Goal: Task Accomplishment & Management: Use online tool/utility

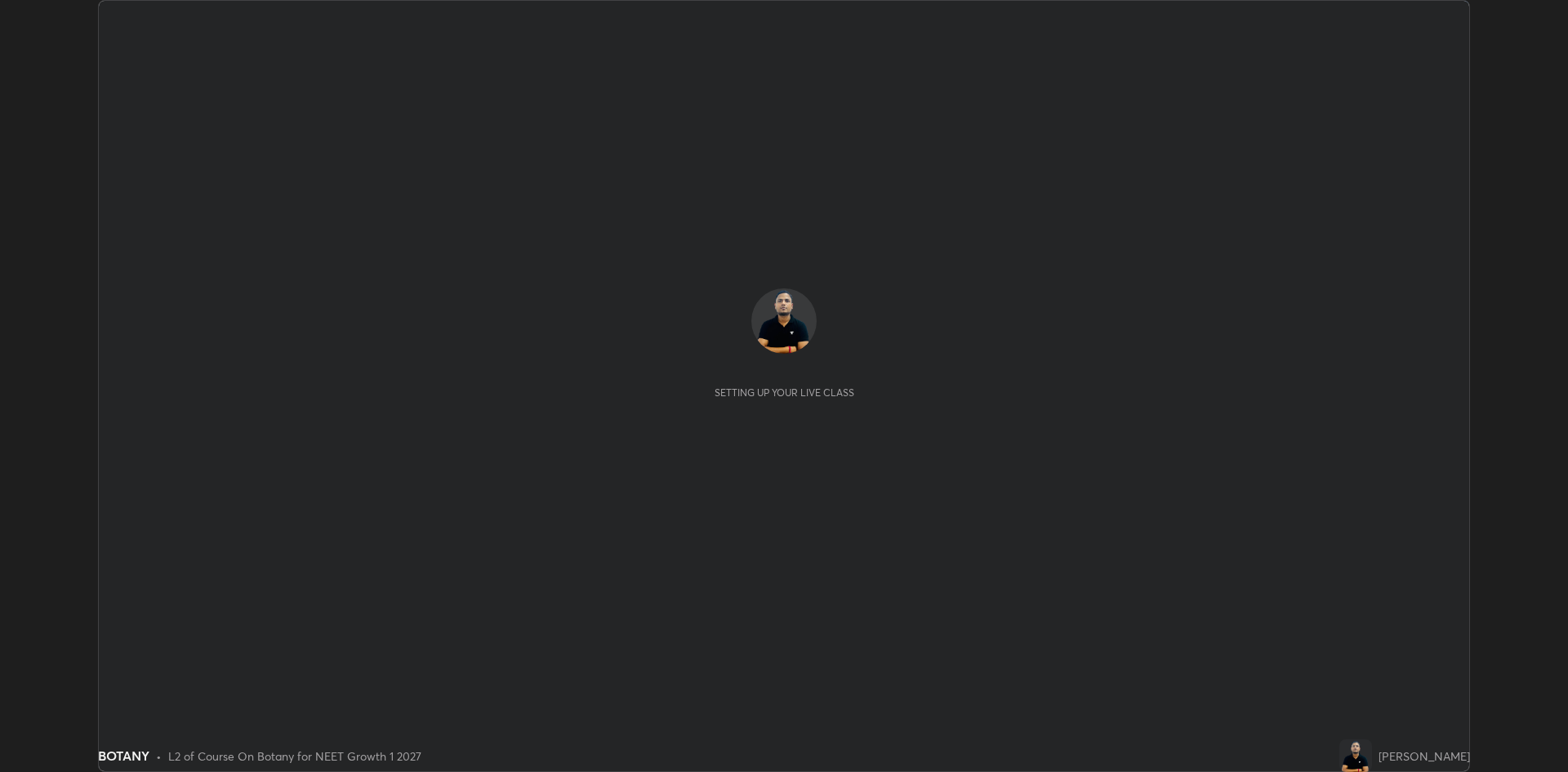
scroll to position [772, 1568]
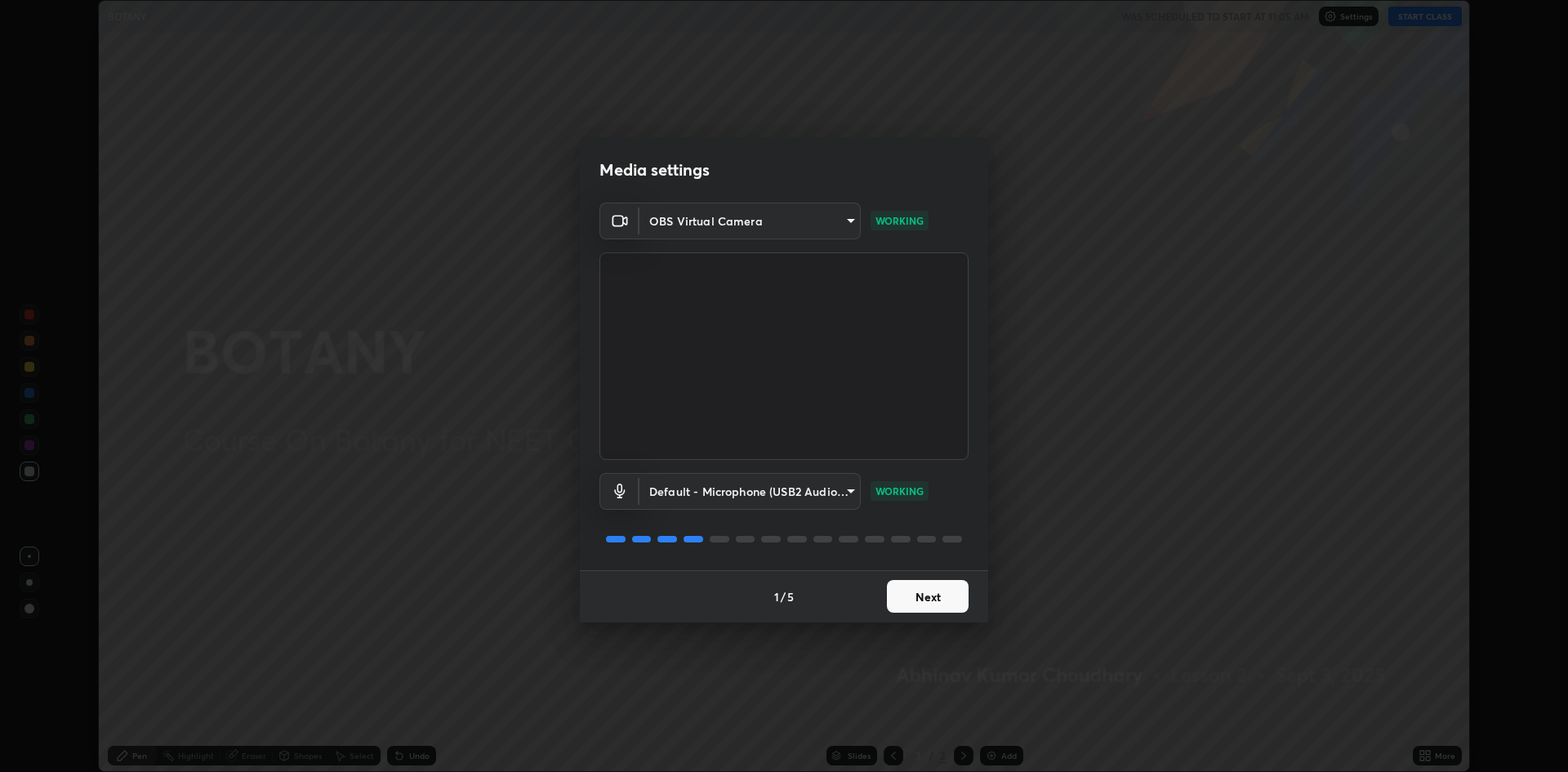
click at [928, 585] on button "Next" at bounding box center [928, 596] width 82 height 33
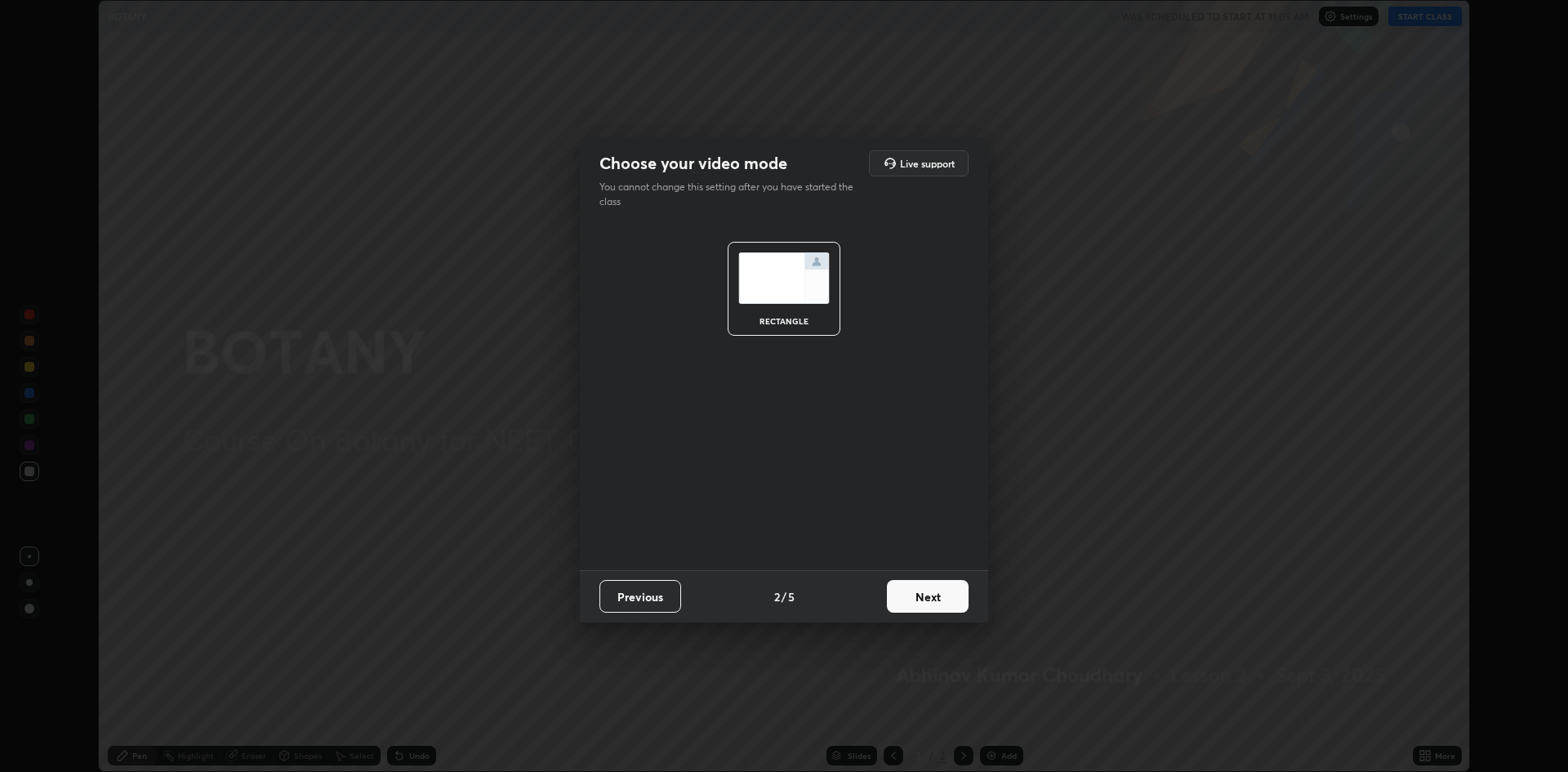
click at [927, 605] on button "Next" at bounding box center [928, 596] width 82 height 33
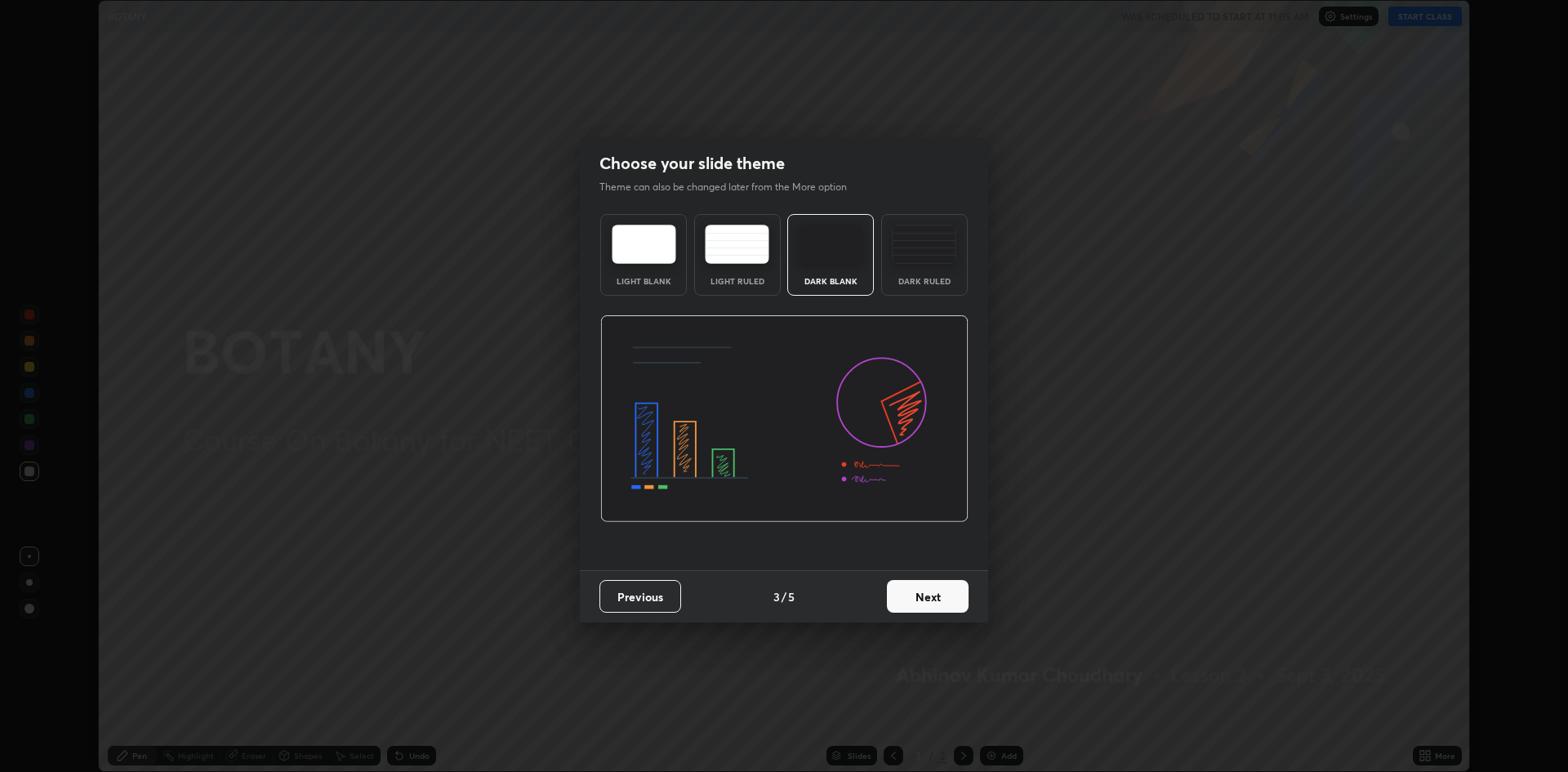
click at [938, 593] on button "Next" at bounding box center [928, 596] width 82 height 33
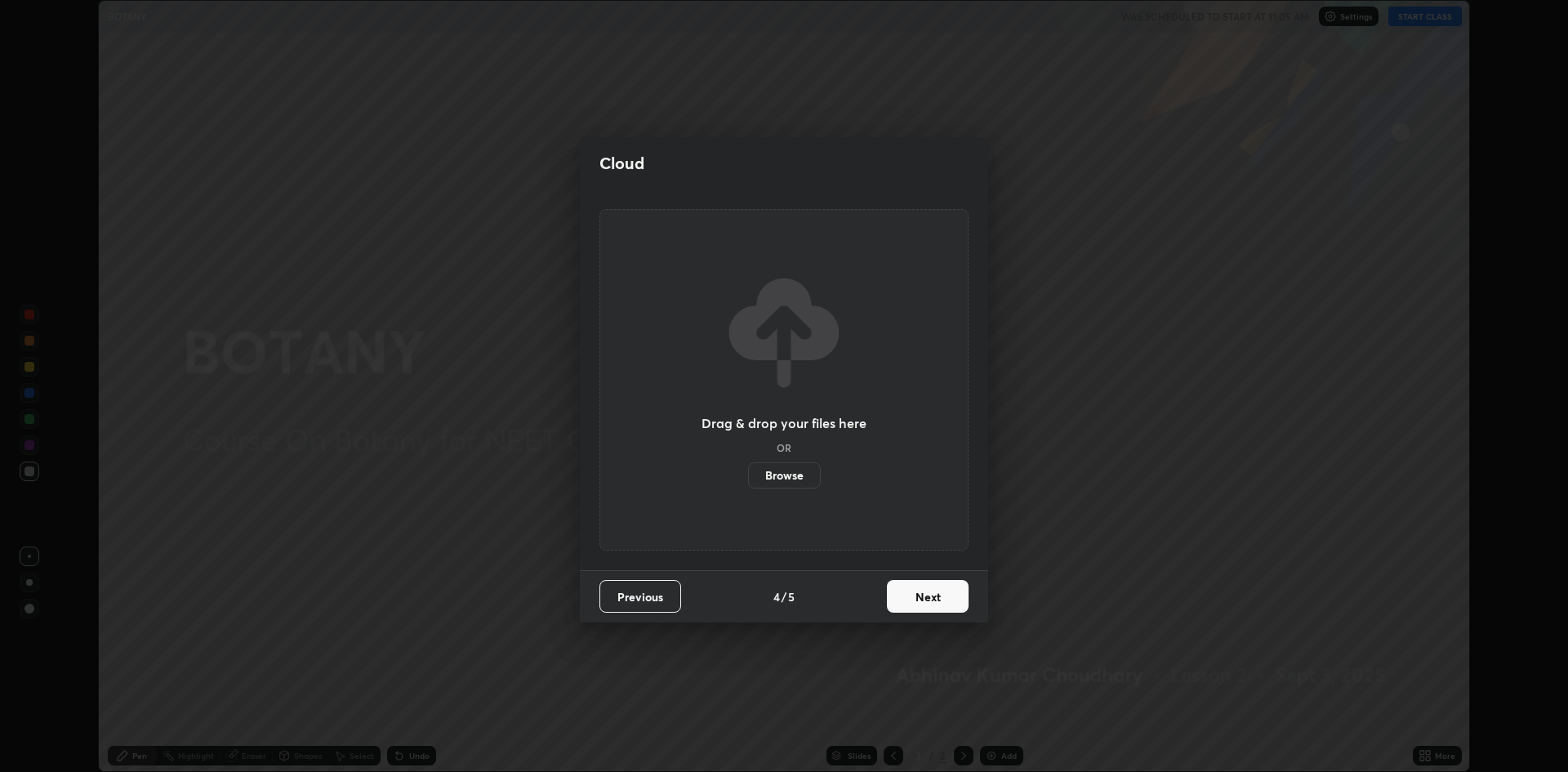
click at [930, 599] on button "Next" at bounding box center [928, 596] width 82 height 33
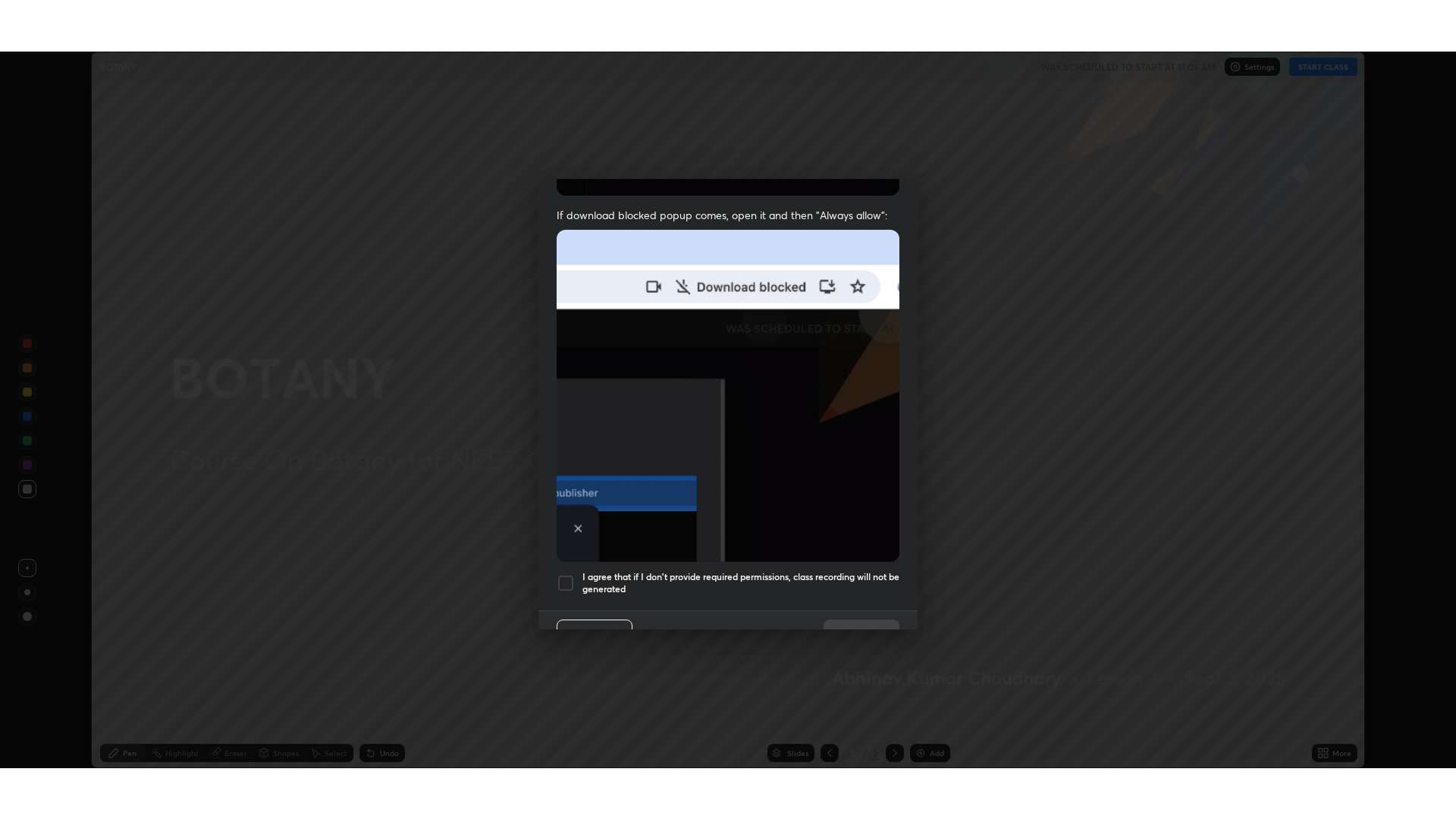
scroll to position [308, 0]
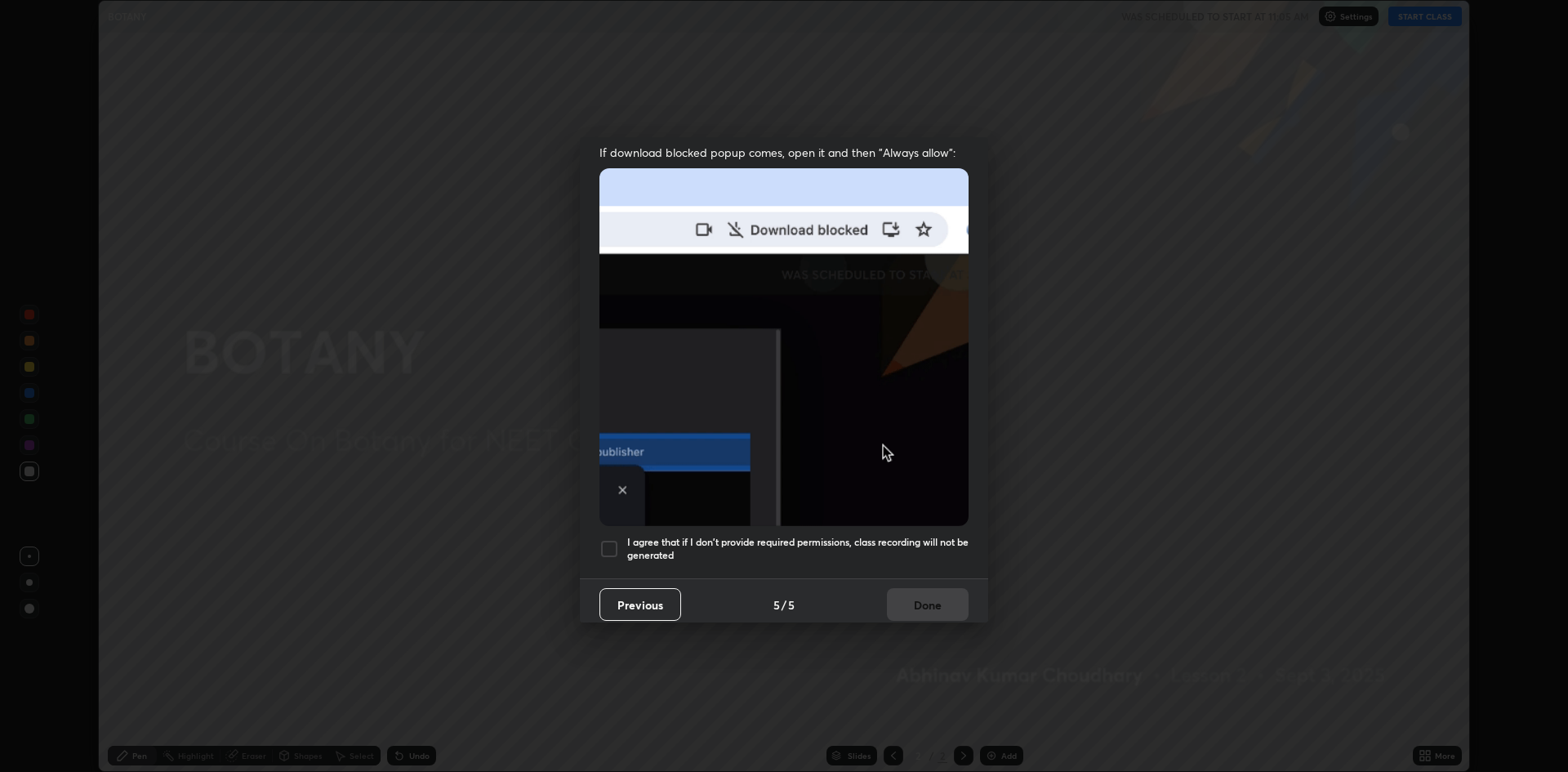
click at [888, 479] on img at bounding box center [784, 347] width 369 height 357
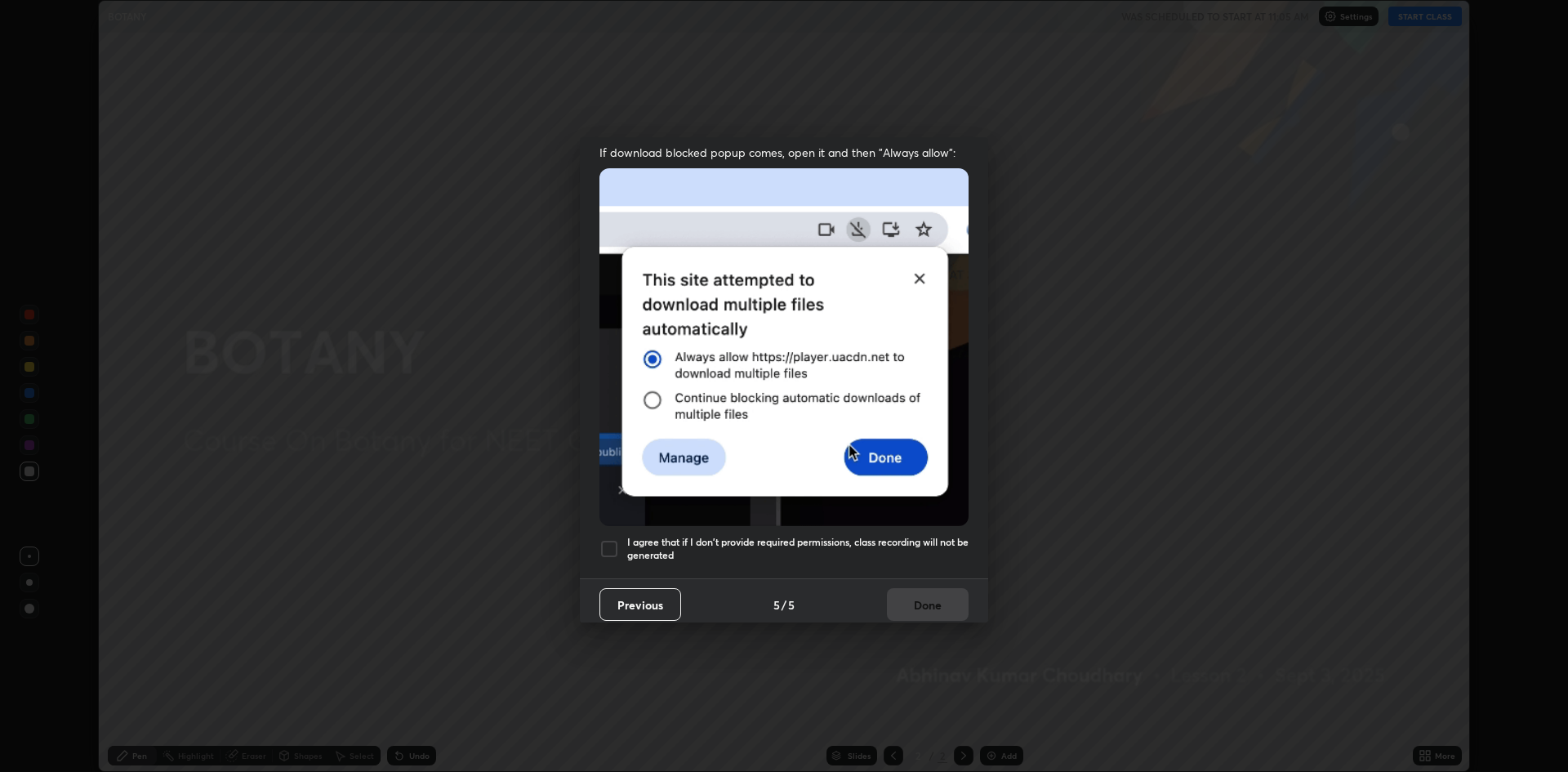
click at [895, 460] on img at bounding box center [784, 347] width 369 height 357
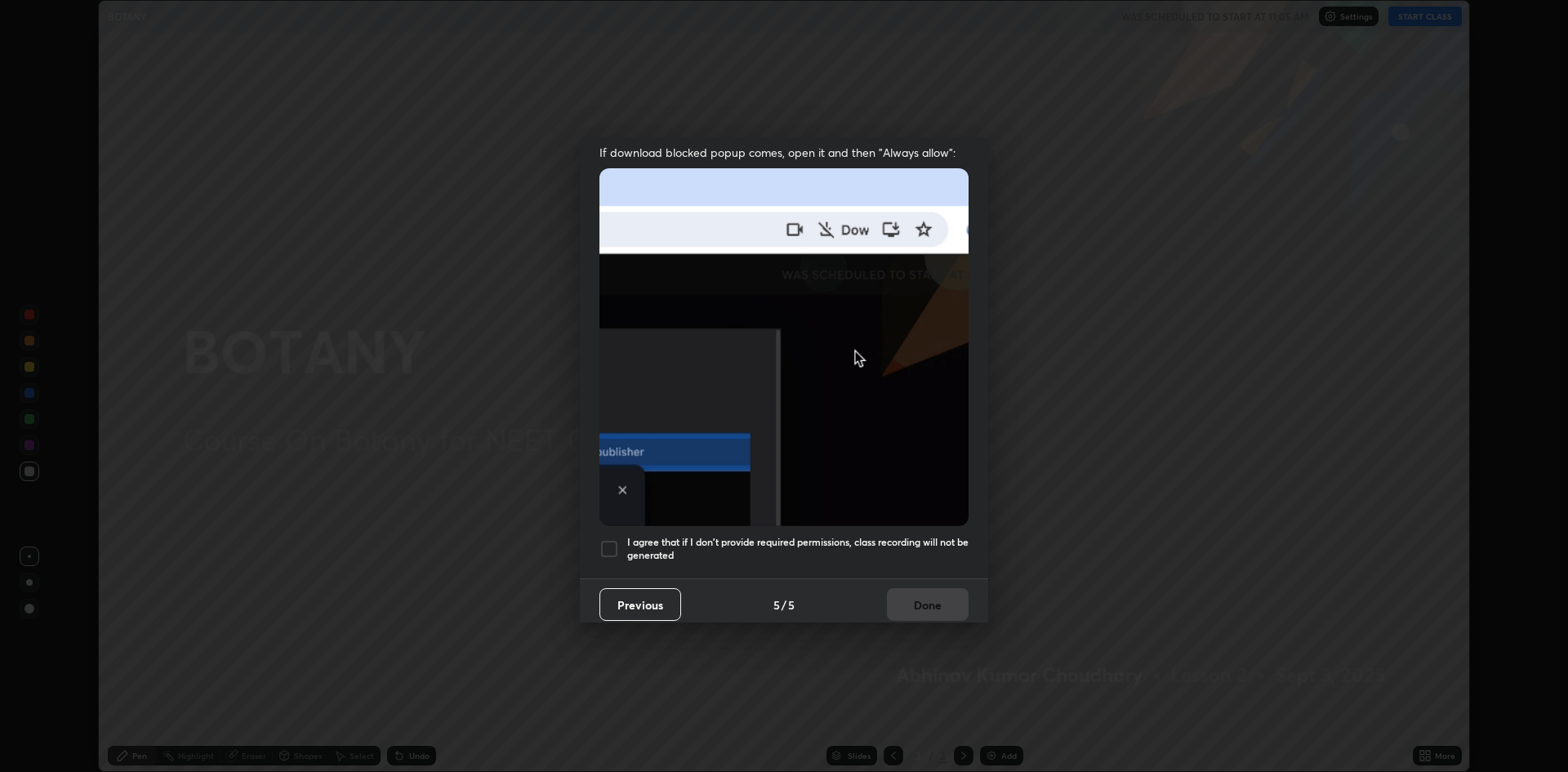
click at [619, 539] on div "I agree that if I don't provide required permissions, class recording will not …" at bounding box center [784, 549] width 369 height 20
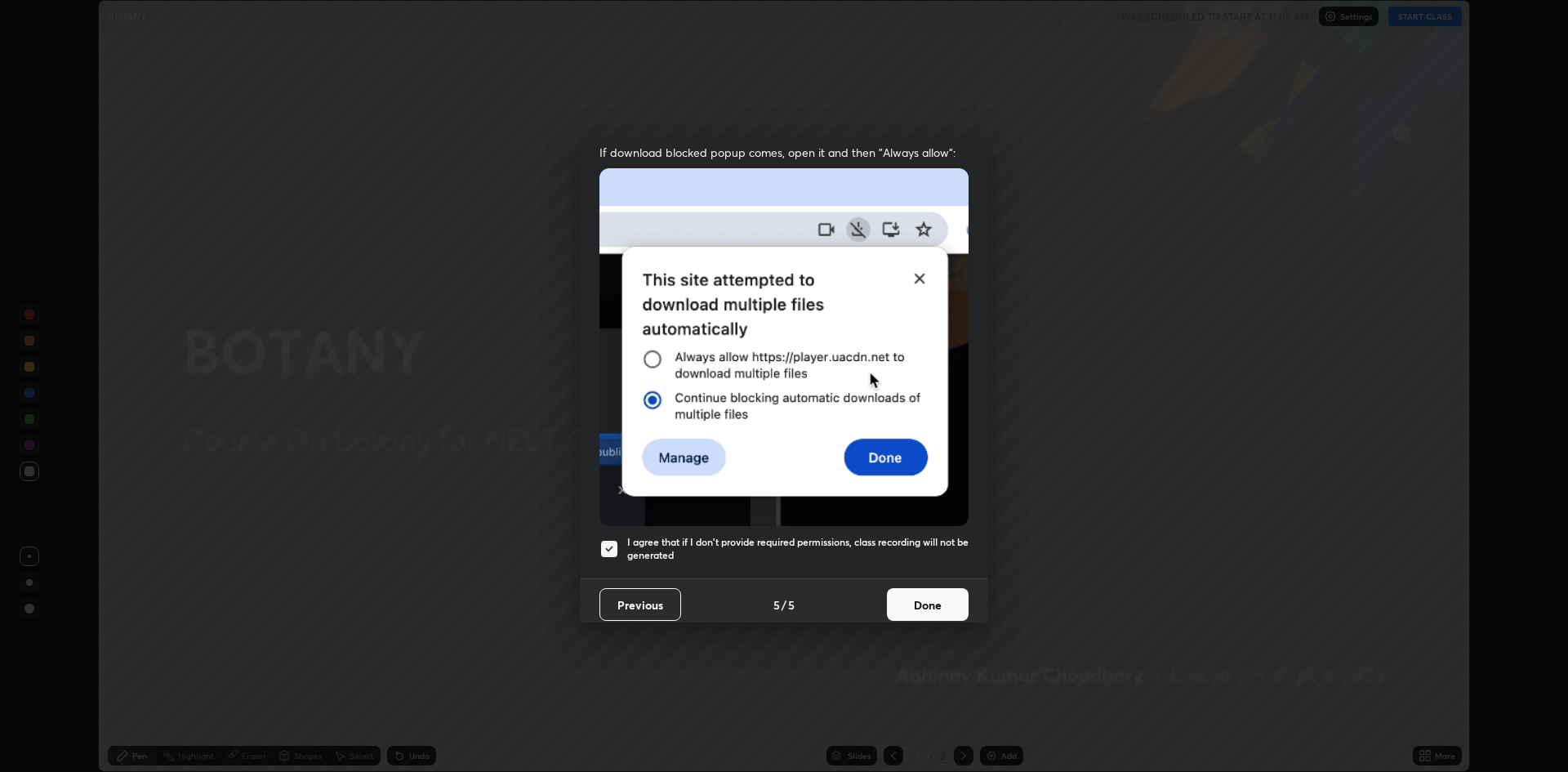
click at [924, 605] on button "Done" at bounding box center [928, 604] width 82 height 33
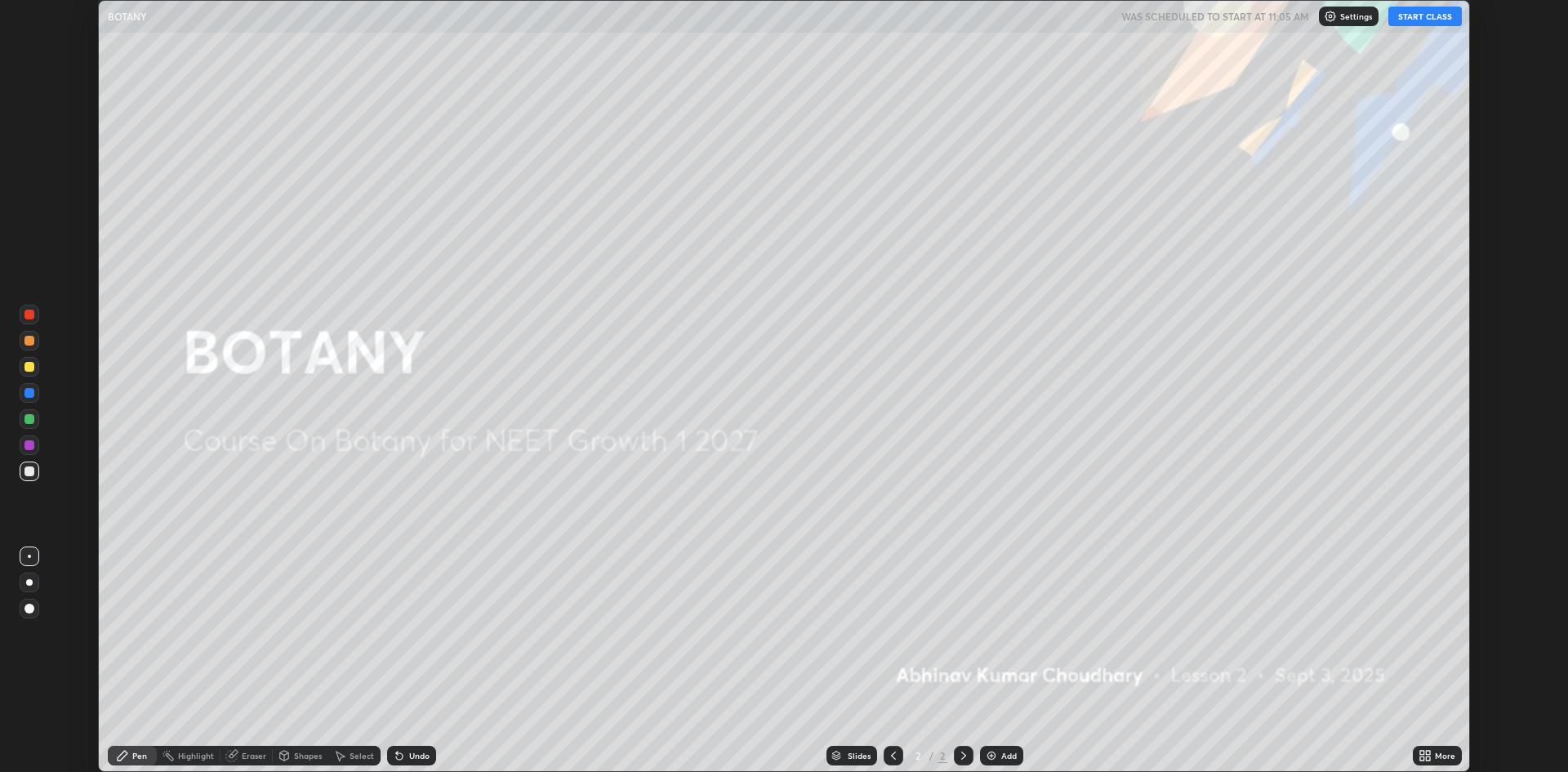
click at [999, 750] on div "Add" at bounding box center [1002, 756] width 44 height 20
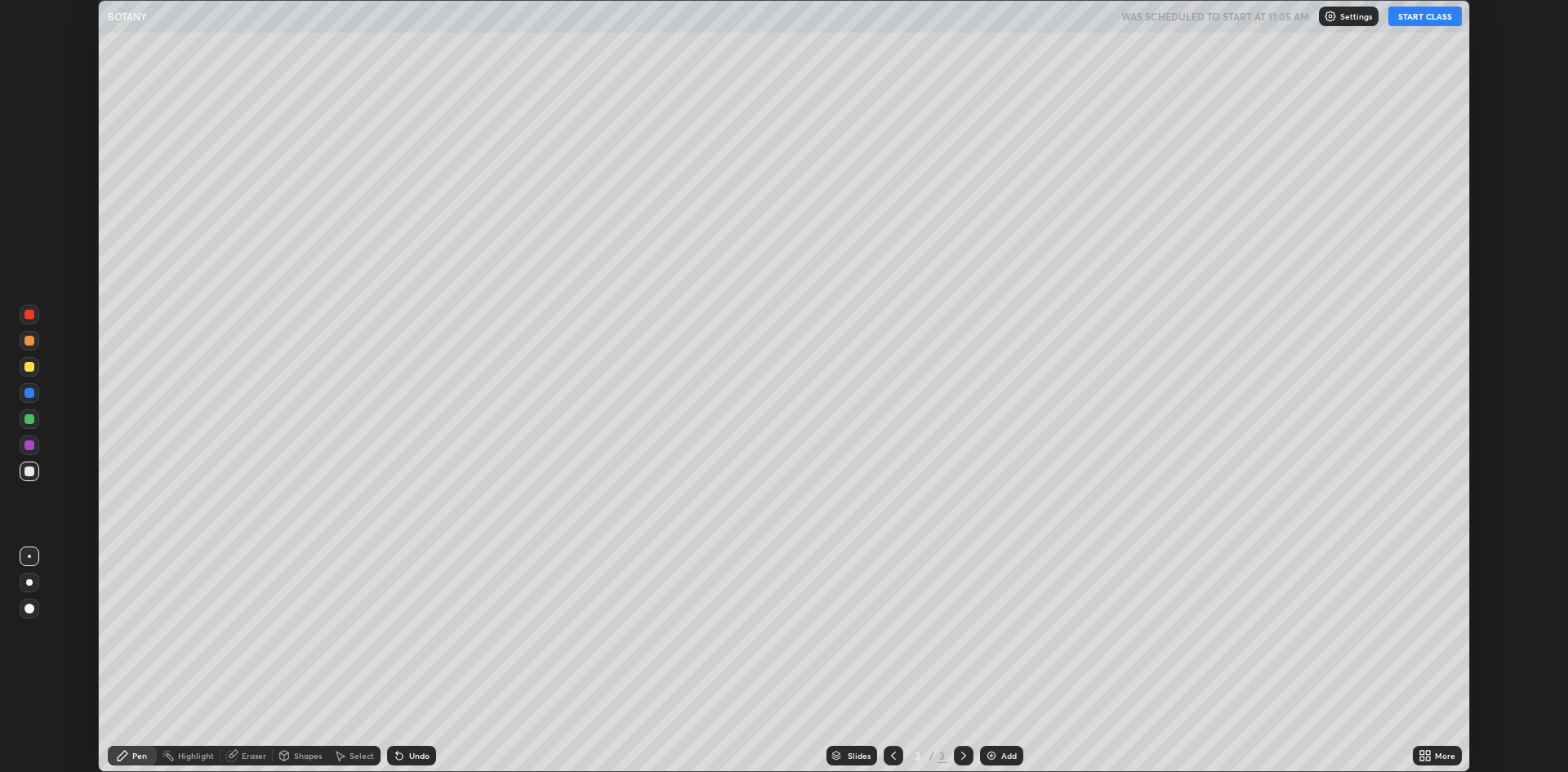
click at [1422, 23] on button "START CLASS" at bounding box center [1424, 16] width 73 height 20
click at [1436, 760] on div "More" at bounding box center [1437, 756] width 49 height 20
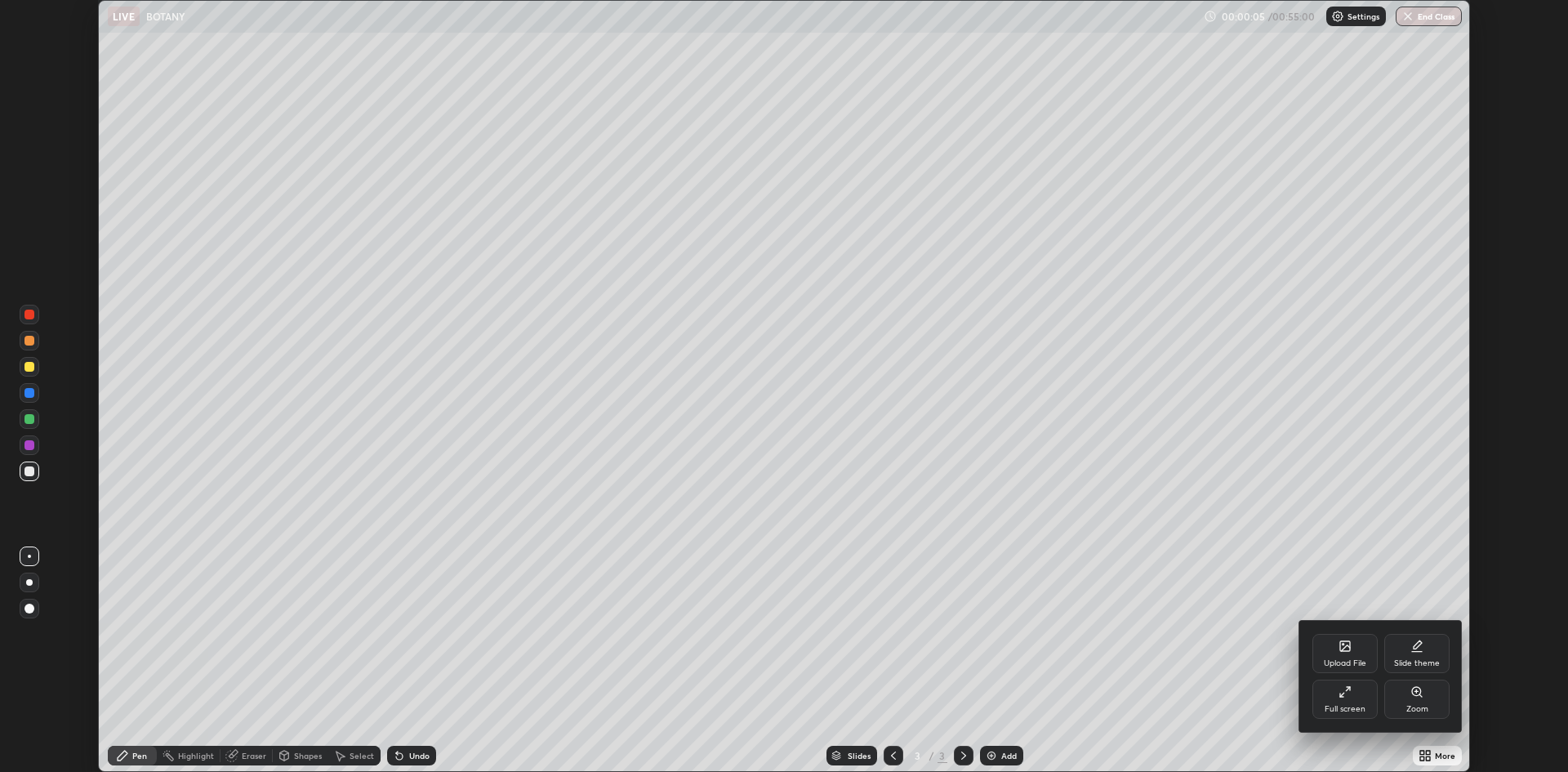
click at [1353, 701] on div "Full screen" at bounding box center [1344, 700] width 65 height 39
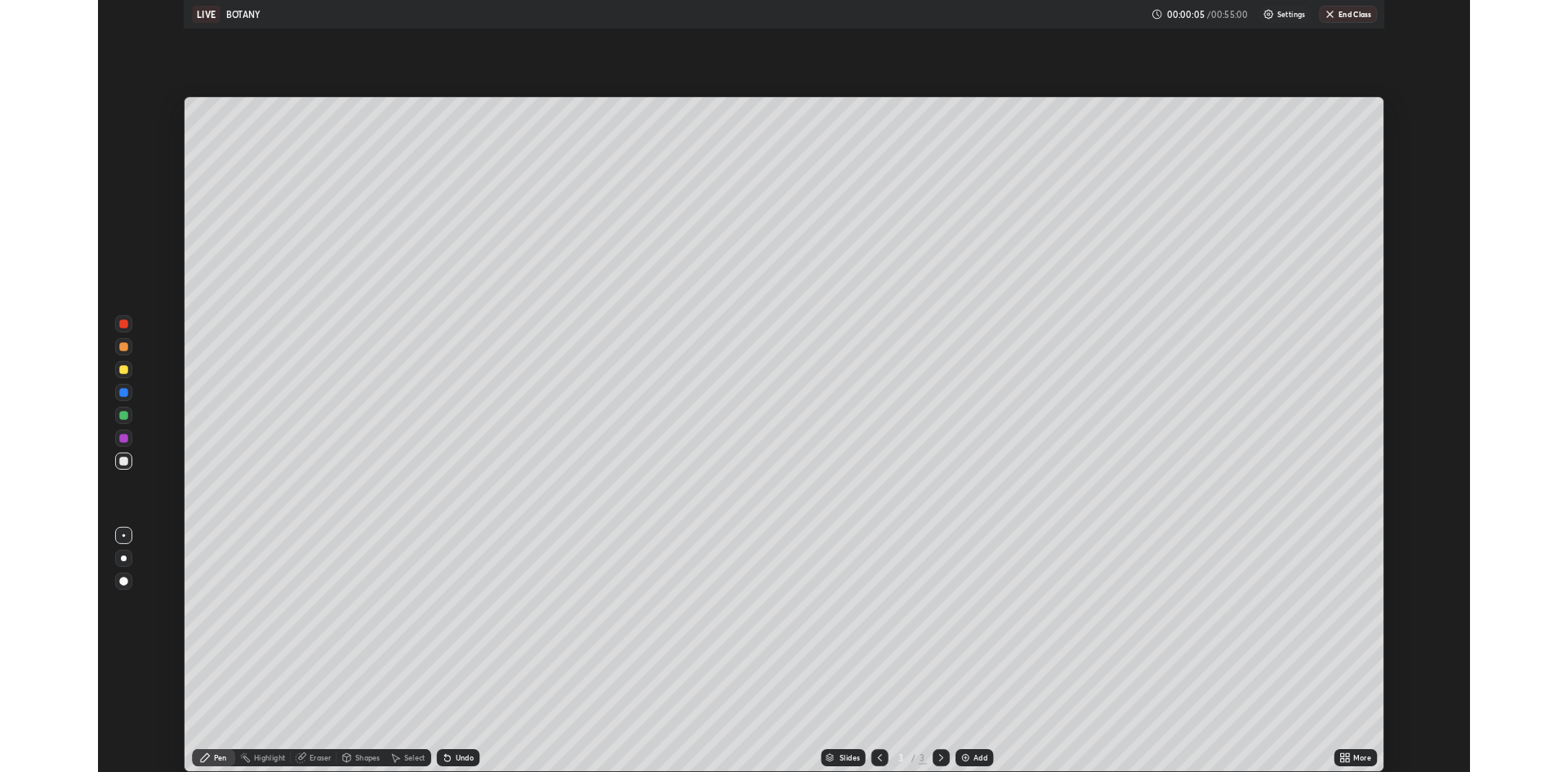
scroll to position [883, 1568]
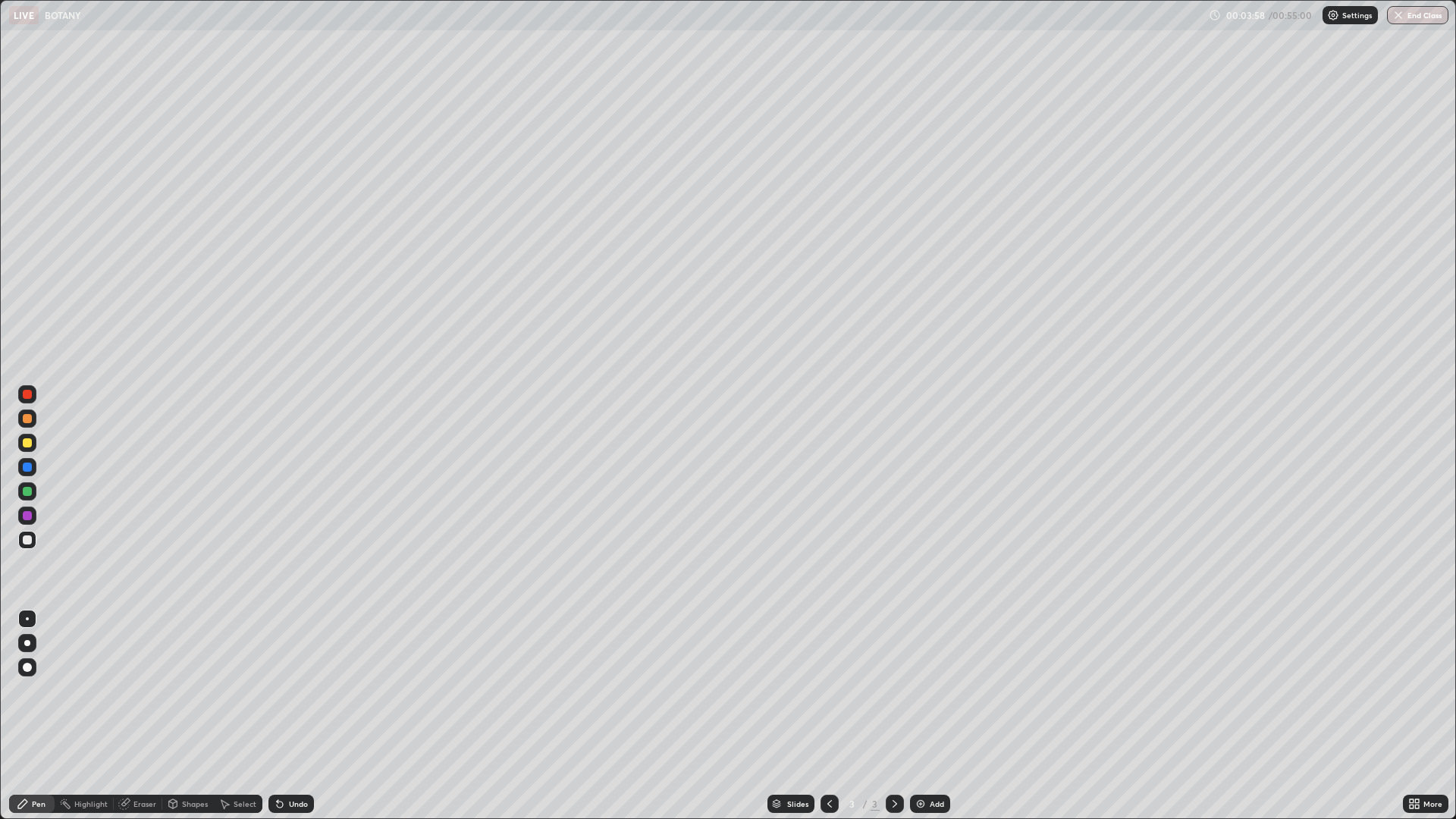
click at [27, 669] on div at bounding box center [27, 667] width 9 height 9
click at [918, 715] on img at bounding box center [920, 803] width 12 height 12
click at [140, 715] on div "Eraser" at bounding box center [144, 803] width 22 height 7
click at [23, 715] on icon at bounding box center [22, 803] width 12 height 12
click at [1433, 715] on div "More" at bounding box center [1425, 804] width 46 height 18
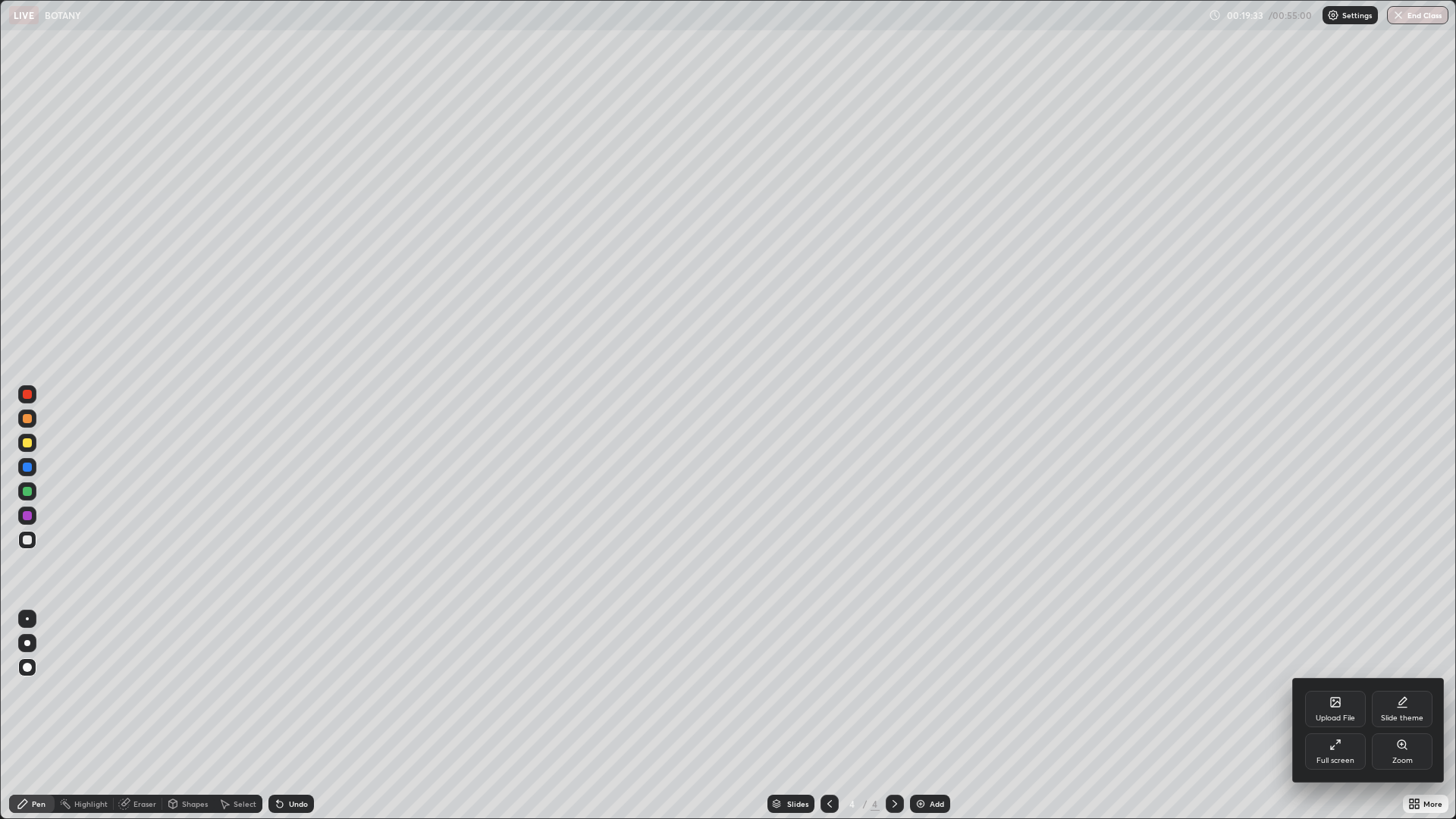
click at [1341, 715] on div "Full screen" at bounding box center [1335, 751] width 60 height 36
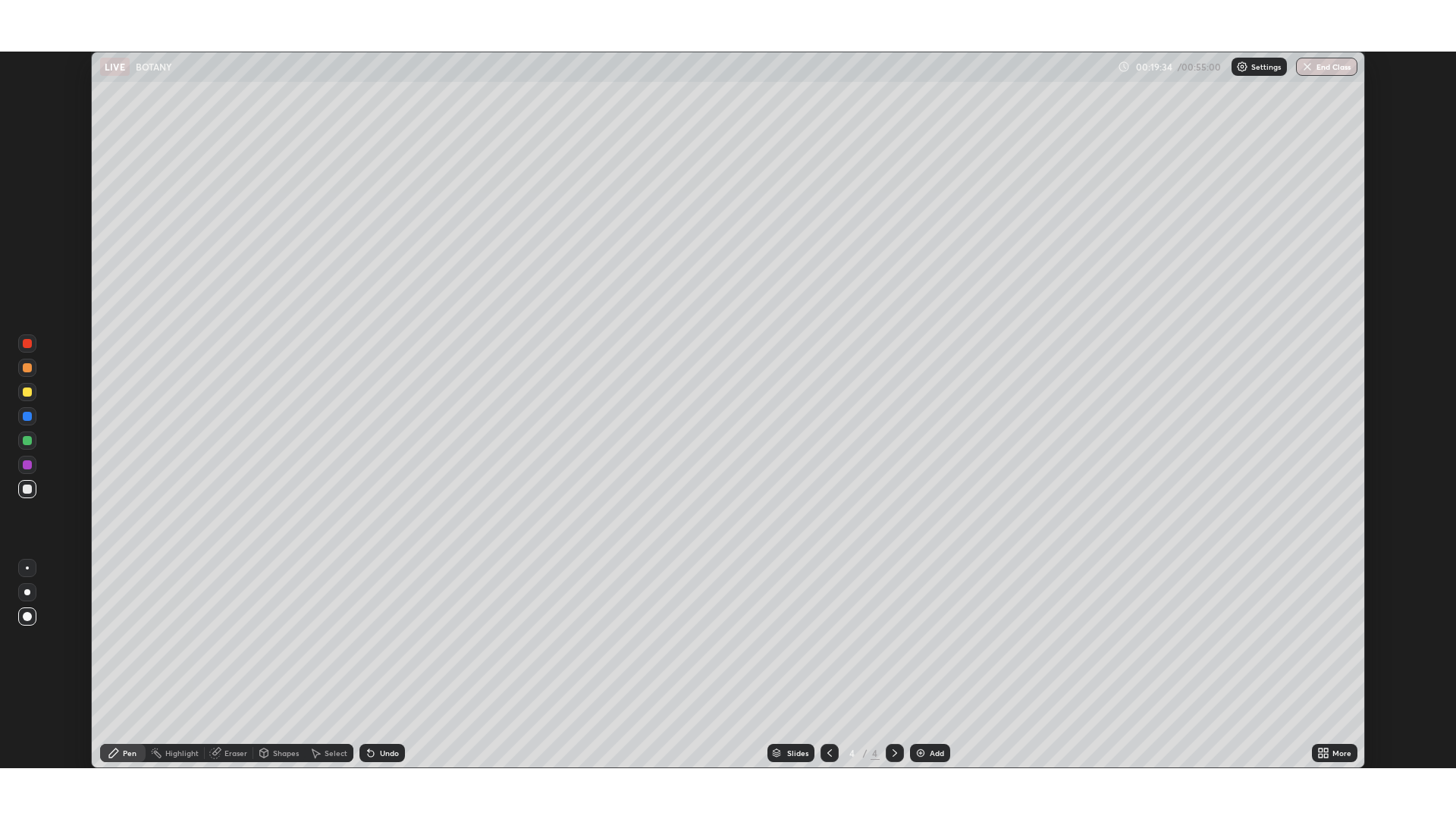
scroll to position [75103, 74373]
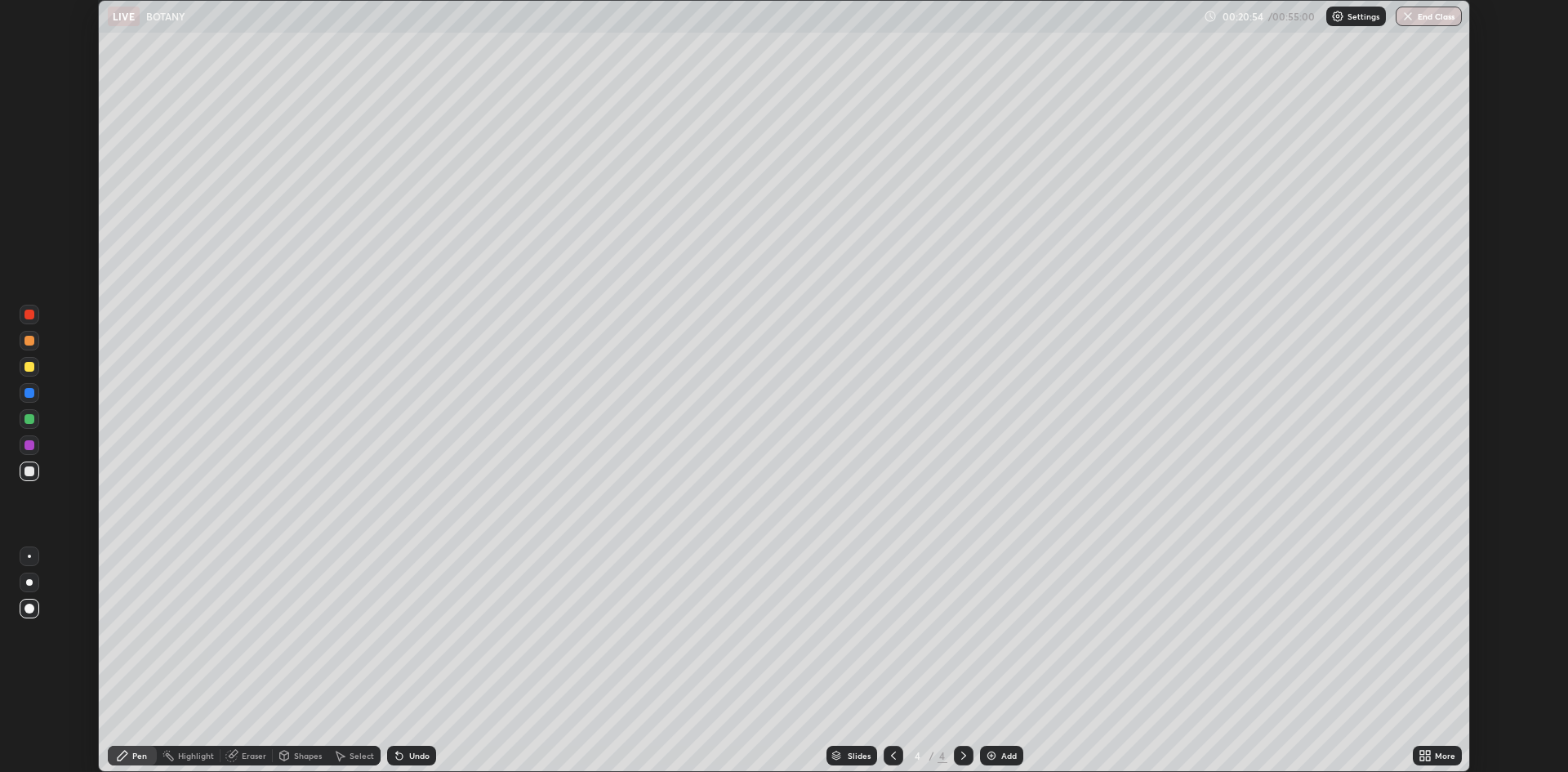
click at [1440, 748] on div "More" at bounding box center [1437, 756] width 49 height 20
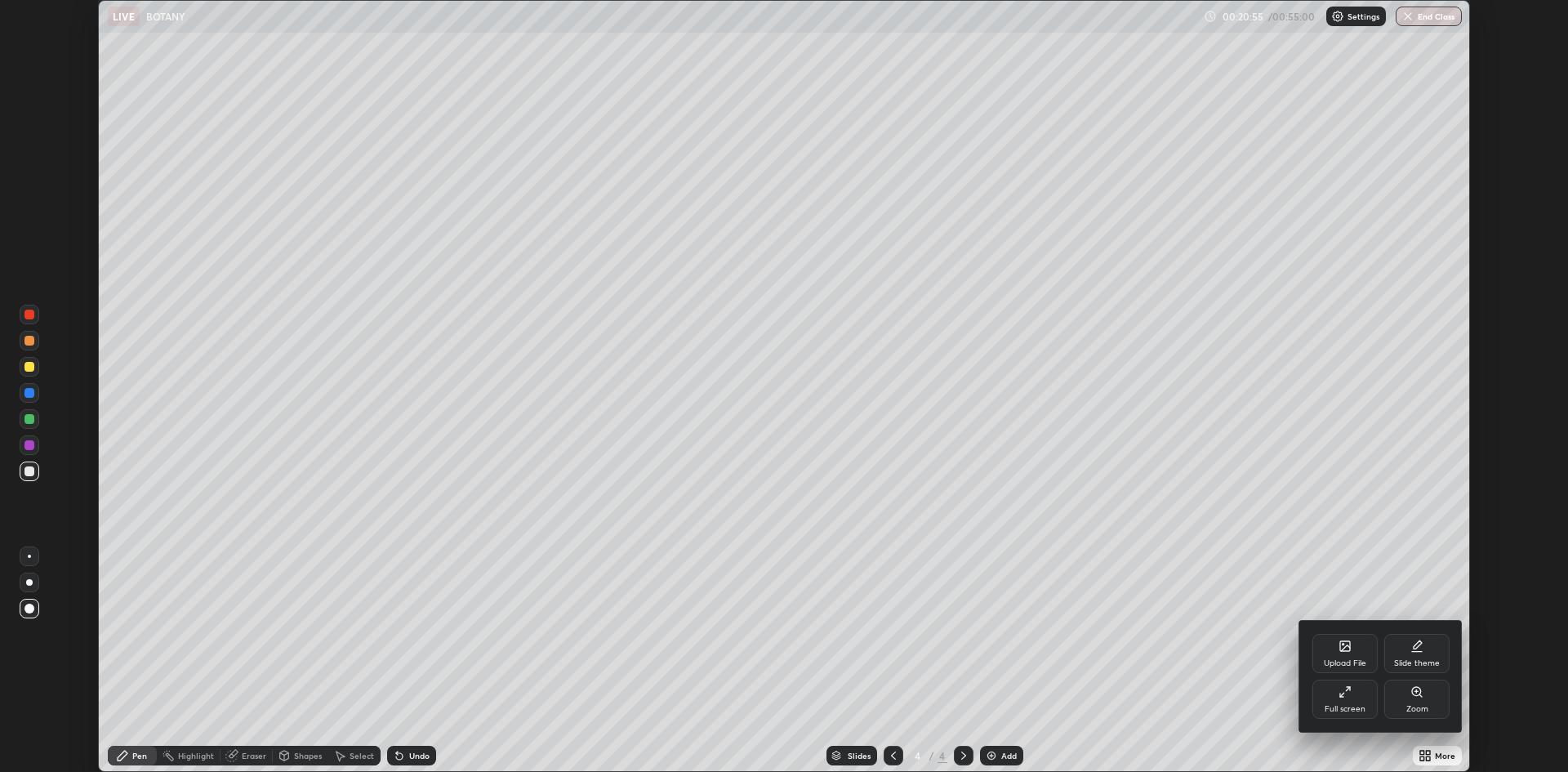
click at [1359, 696] on div "Full screen" at bounding box center [1344, 700] width 65 height 39
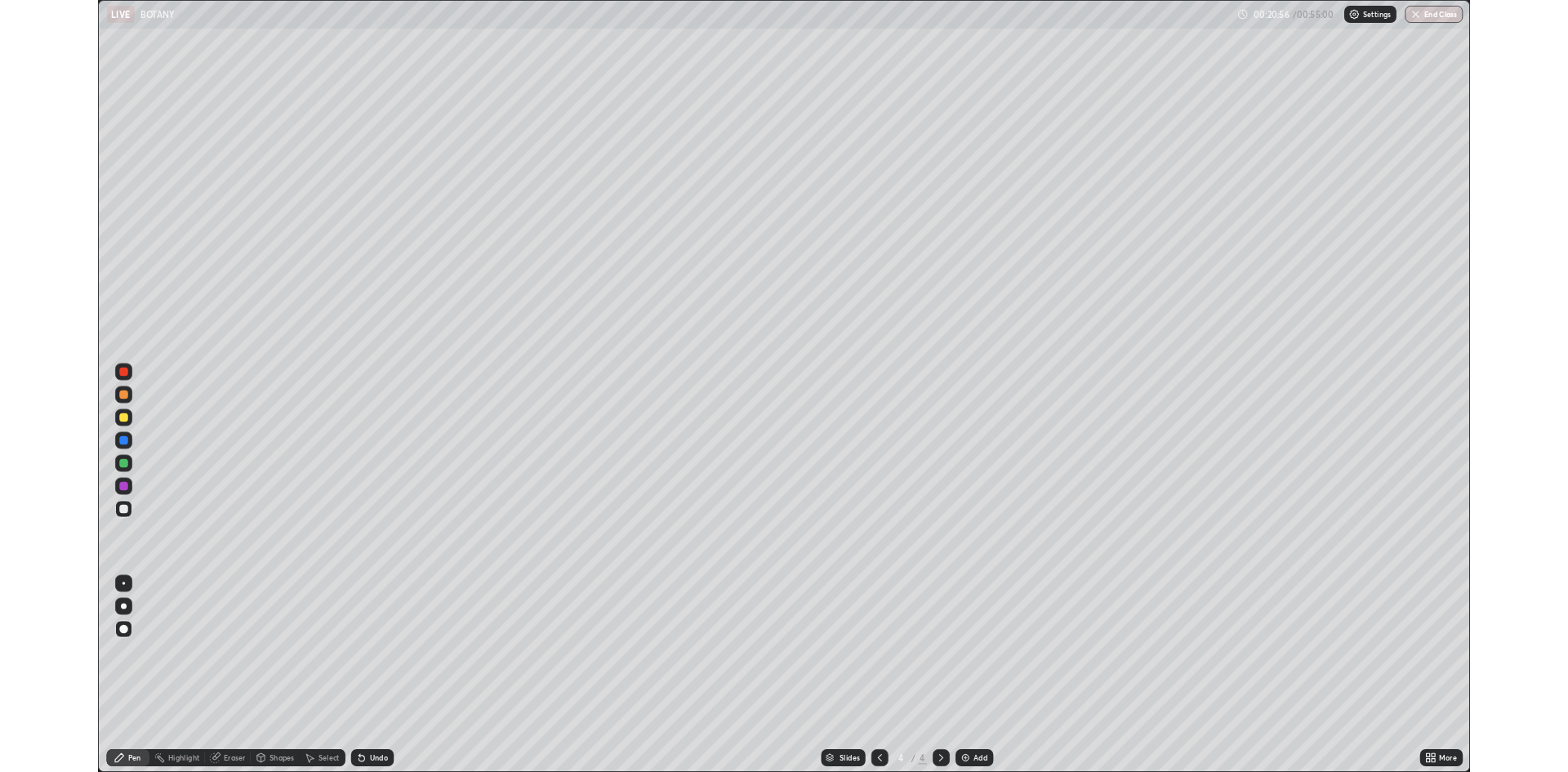
scroll to position [883, 1568]
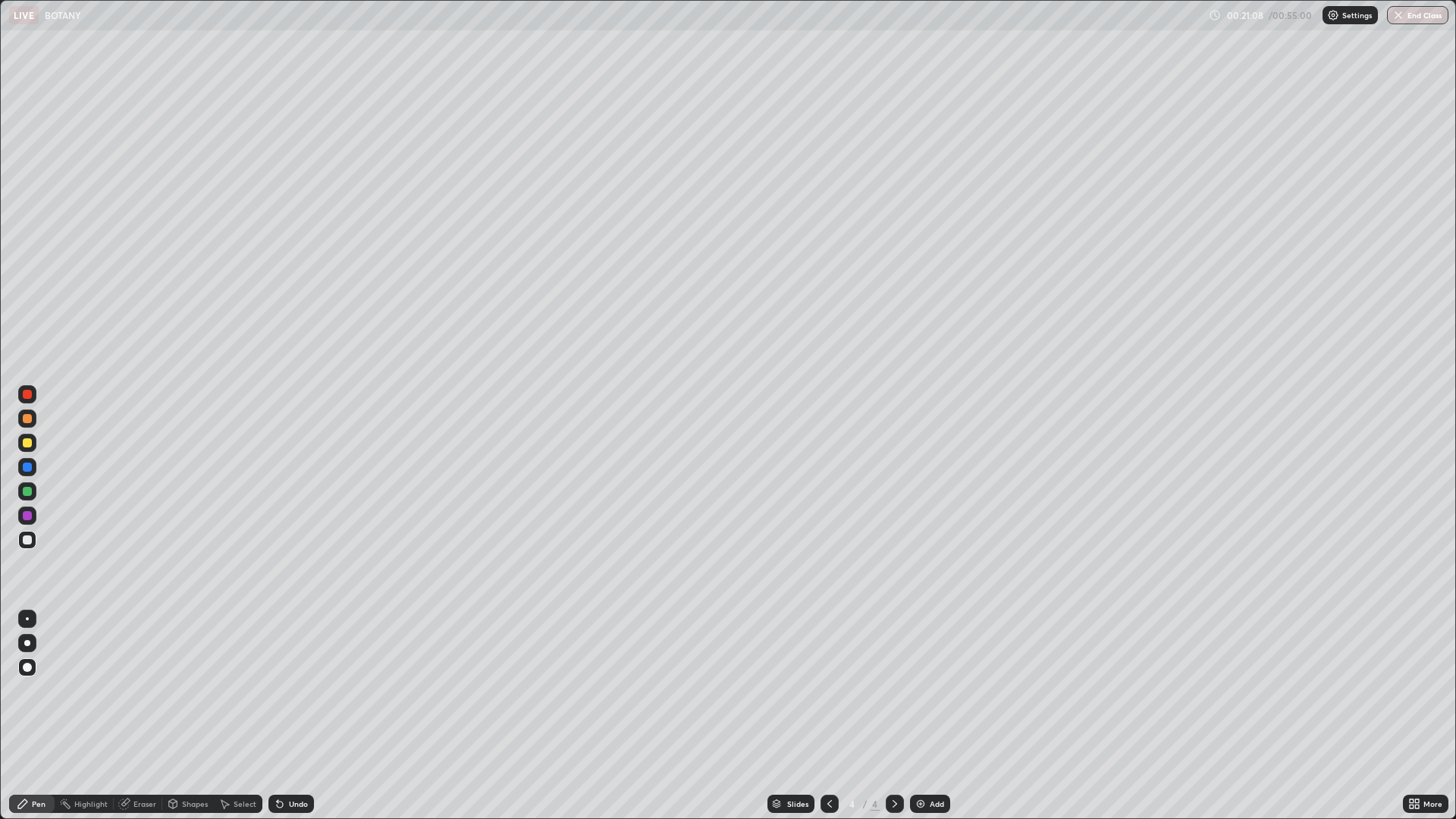
click at [1425, 715] on div "More" at bounding box center [1433, 803] width 19 height 7
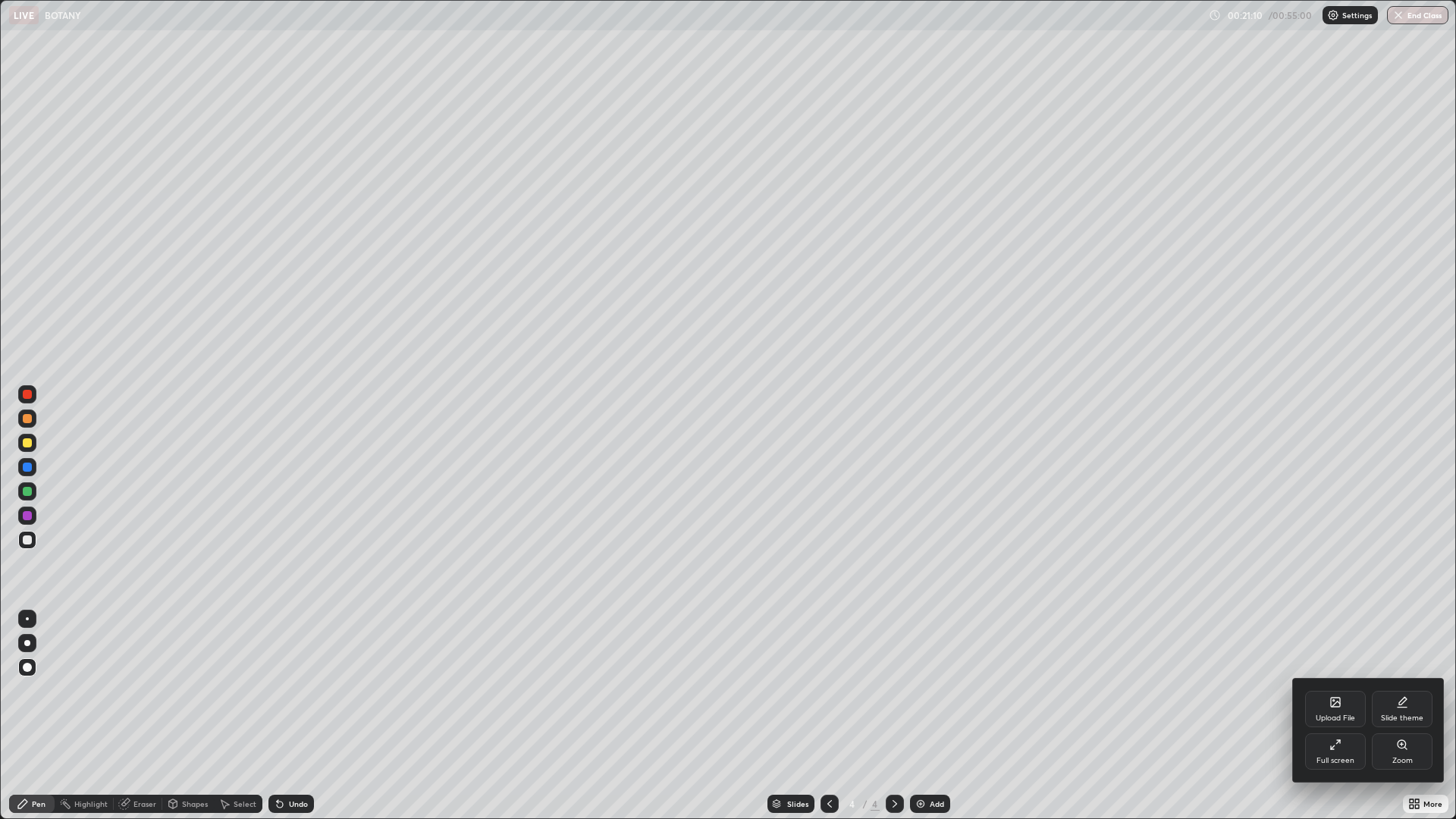
click at [1343, 715] on div "Full screen" at bounding box center [1335, 751] width 60 height 36
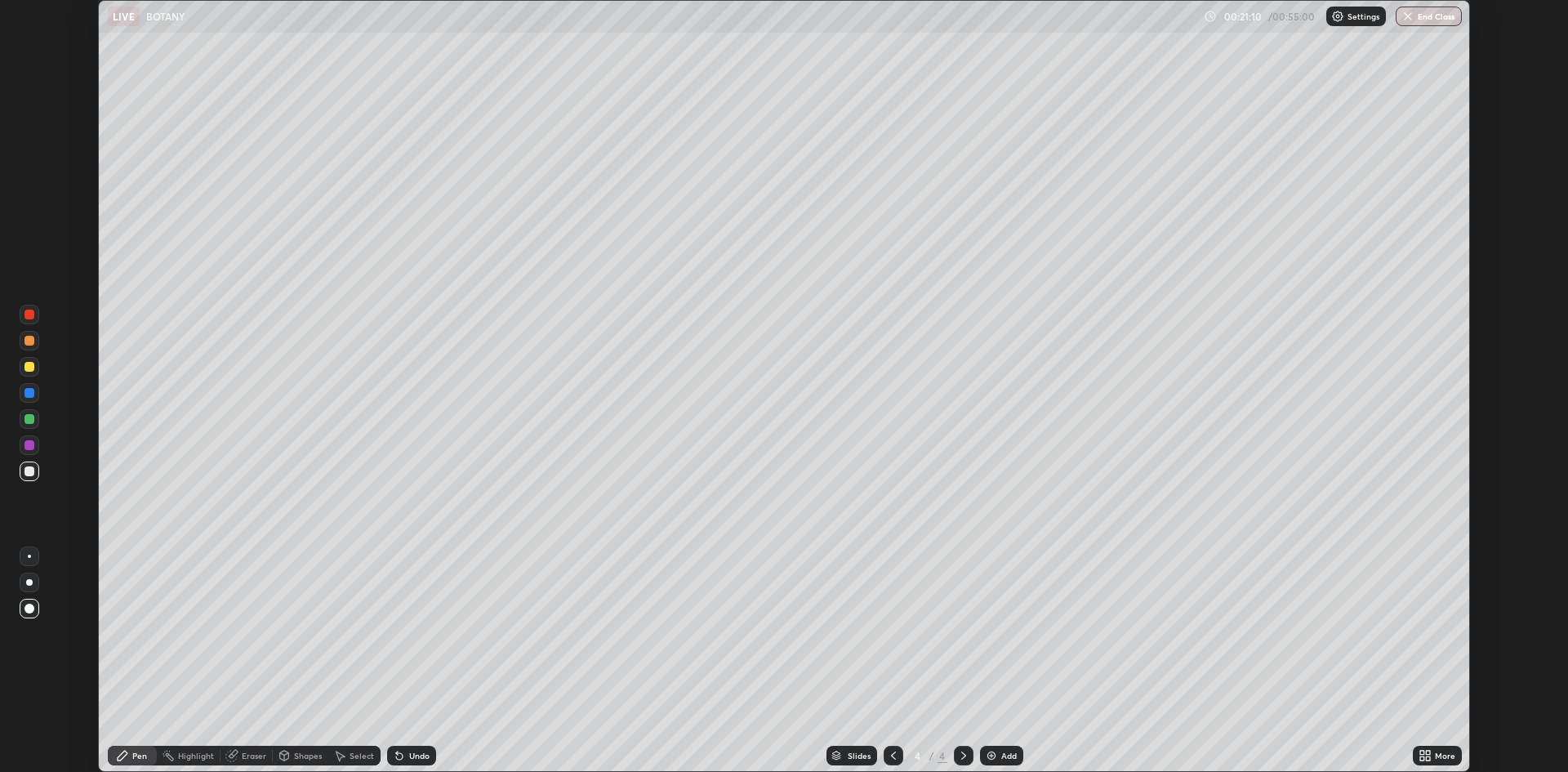
scroll to position [80941, 80094]
click at [991, 753] on img at bounding box center [991, 756] width 13 height 13
click at [242, 753] on div "Eraser" at bounding box center [253, 755] width 24 height 8
click at [126, 765] on div "Pen" at bounding box center [132, 756] width 49 height 20
click at [1436, 760] on div "More" at bounding box center [1437, 756] width 49 height 20
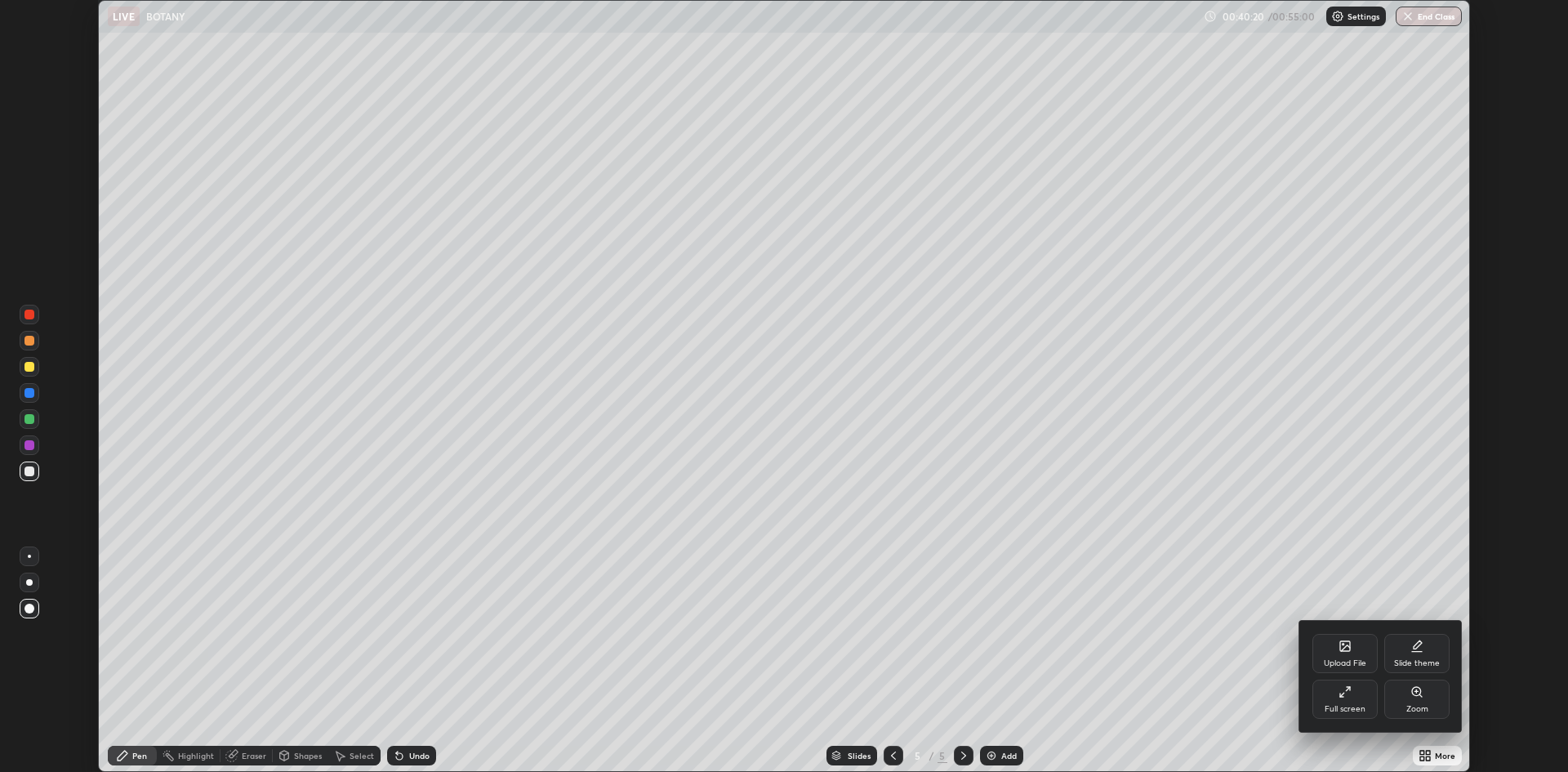
click at [1421, 705] on div "Zoom" at bounding box center [1417, 709] width 22 height 8
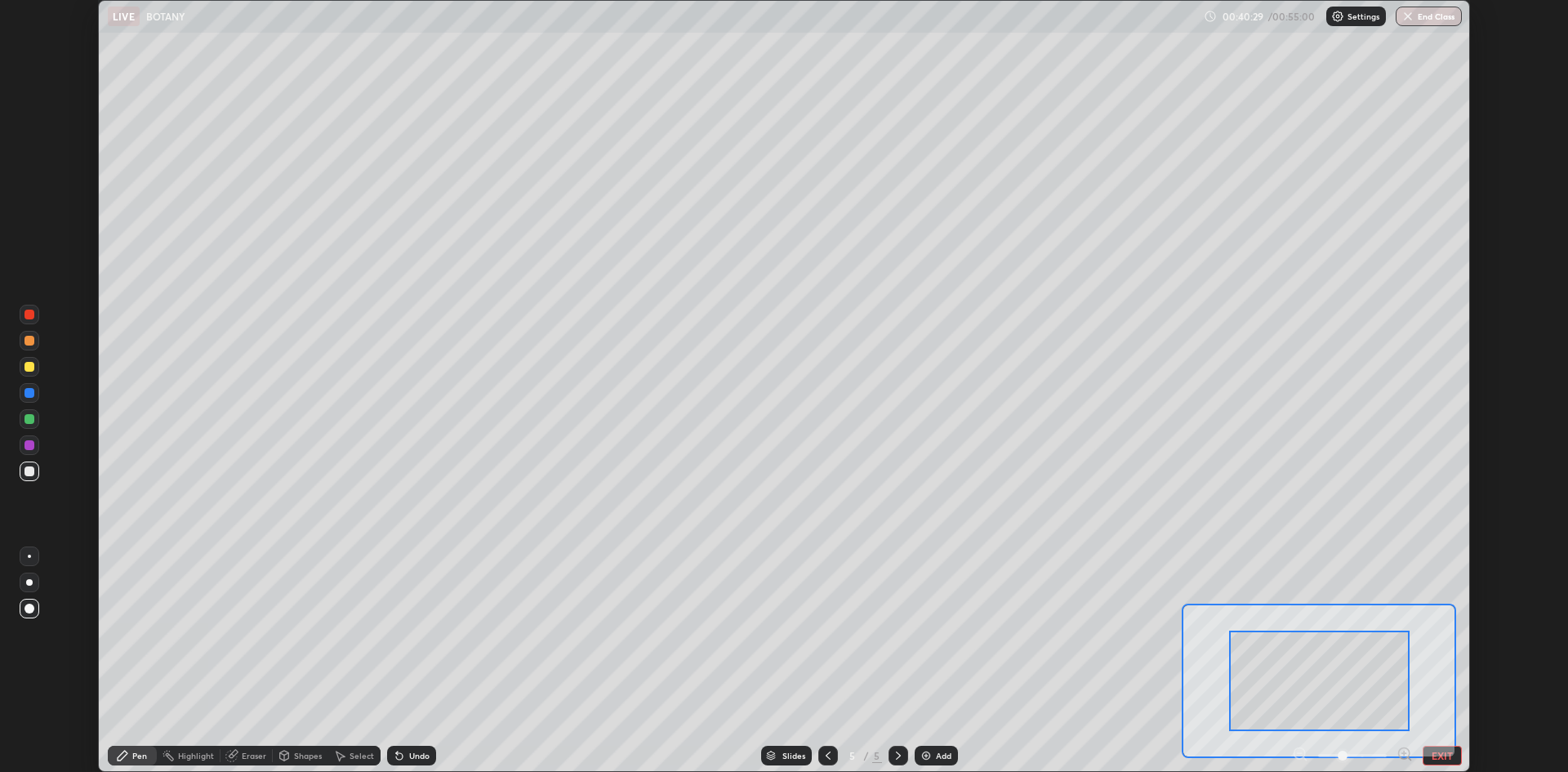
click at [1100, 742] on div "Slides 5 / 5 Add" at bounding box center [859, 756] width 846 height 33
click at [826, 759] on icon at bounding box center [828, 756] width 13 height 13
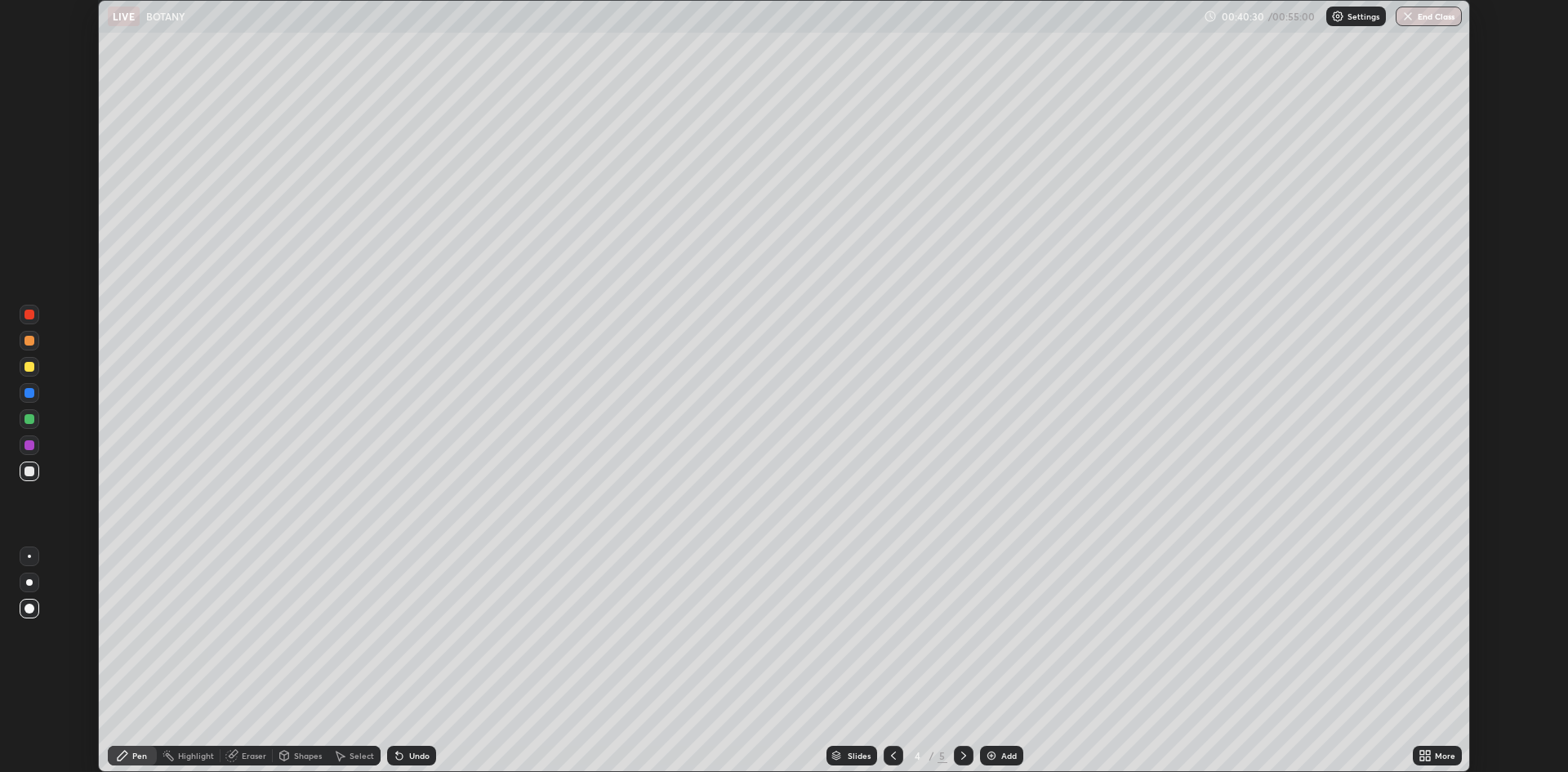
click at [831, 754] on icon at bounding box center [836, 755] width 10 height 10
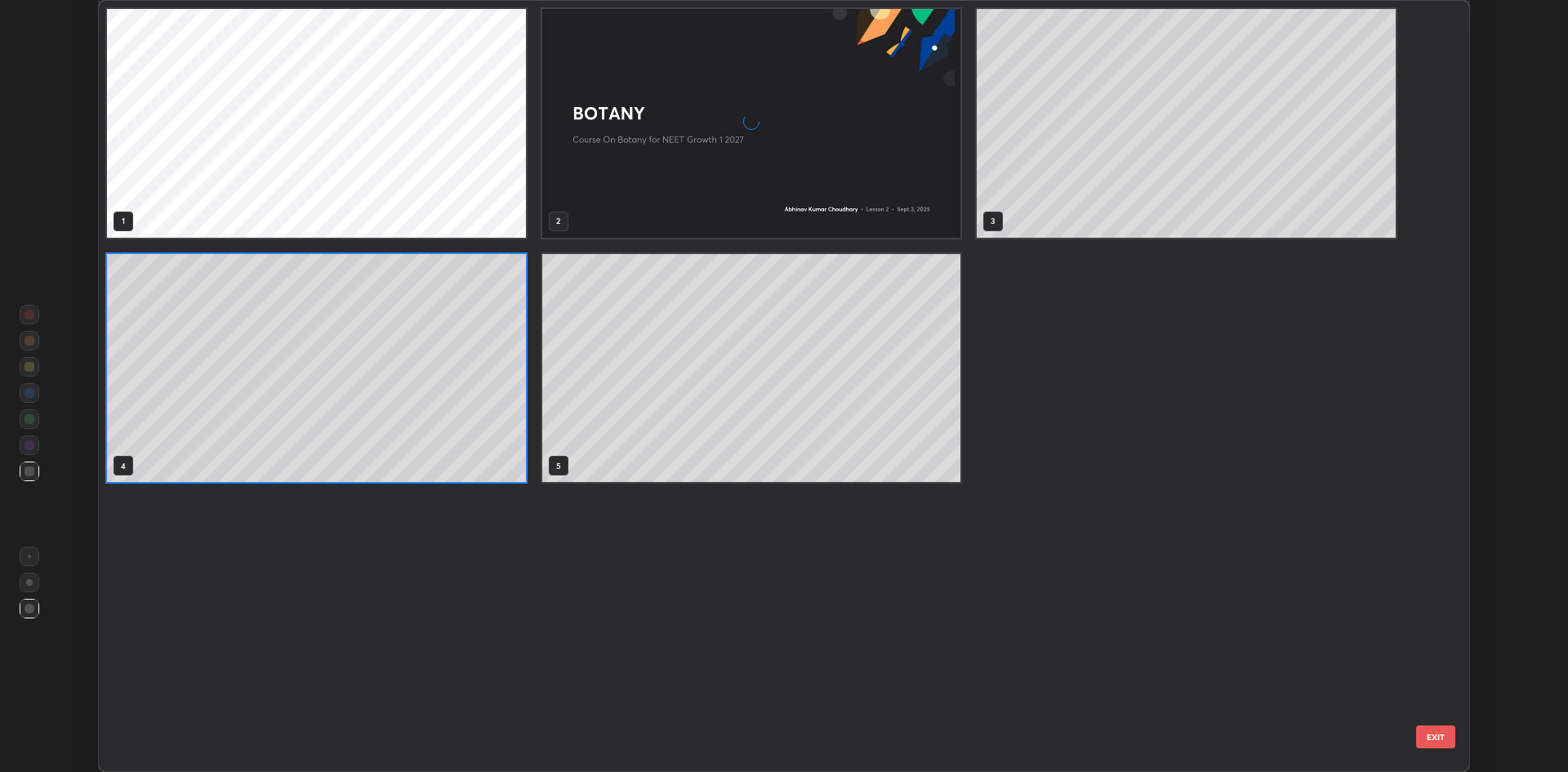
scroll to position [766, 1362]
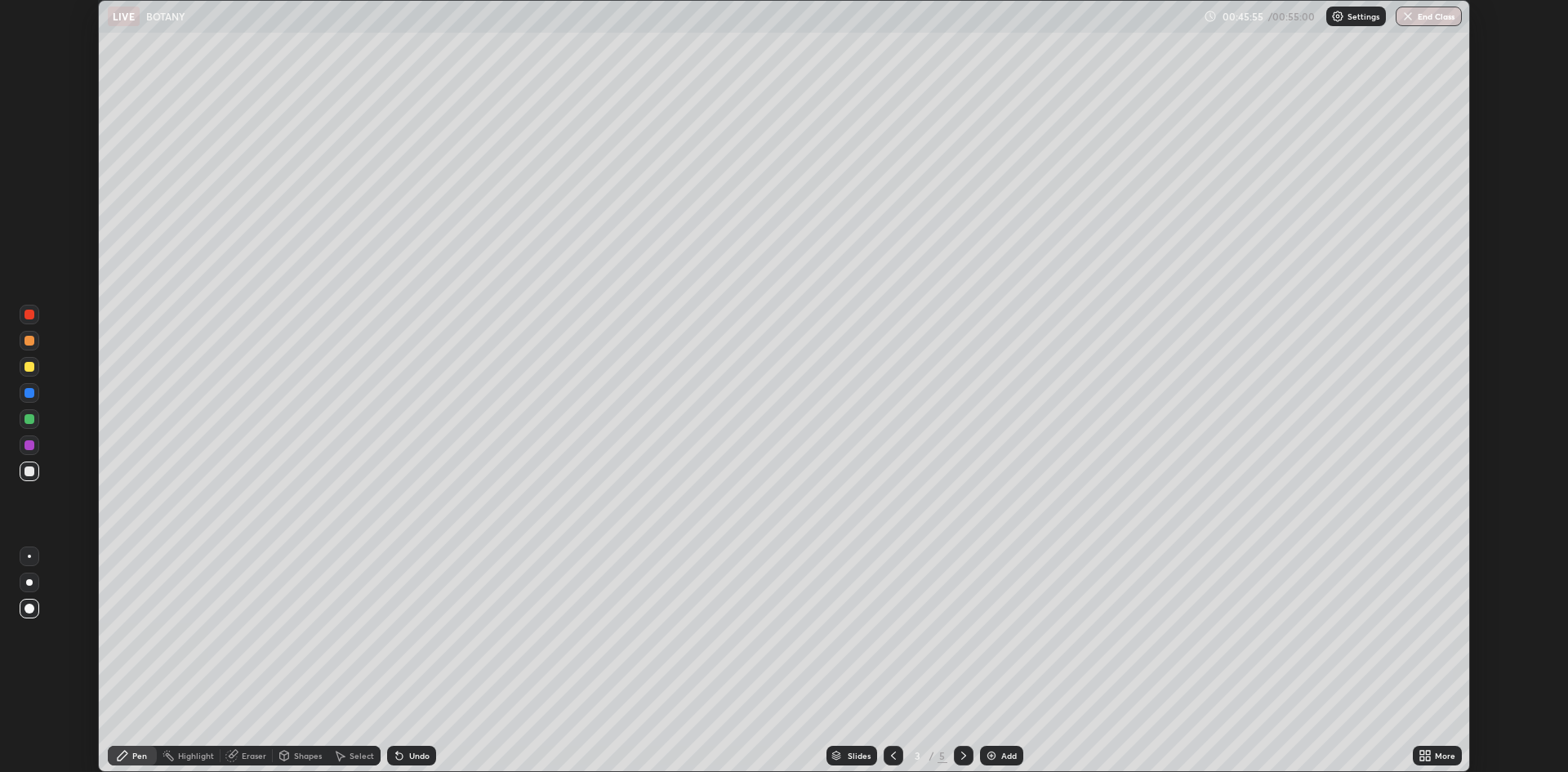
click at [960, 764] on div at bounding box center [963, 756] width 20 height 20
click at [962, 759] on icon at bounding box center [963, 756] width 13 height 13
click at [889, 752] on icon at bounding box center [893, 756] width 13 height 13
click at [968, 743] on div at bounding box center [963, 756] width 20 height 33
click at [1427, 22] on button "End Class" at bounding box center [1430, 16] width 64 height 20
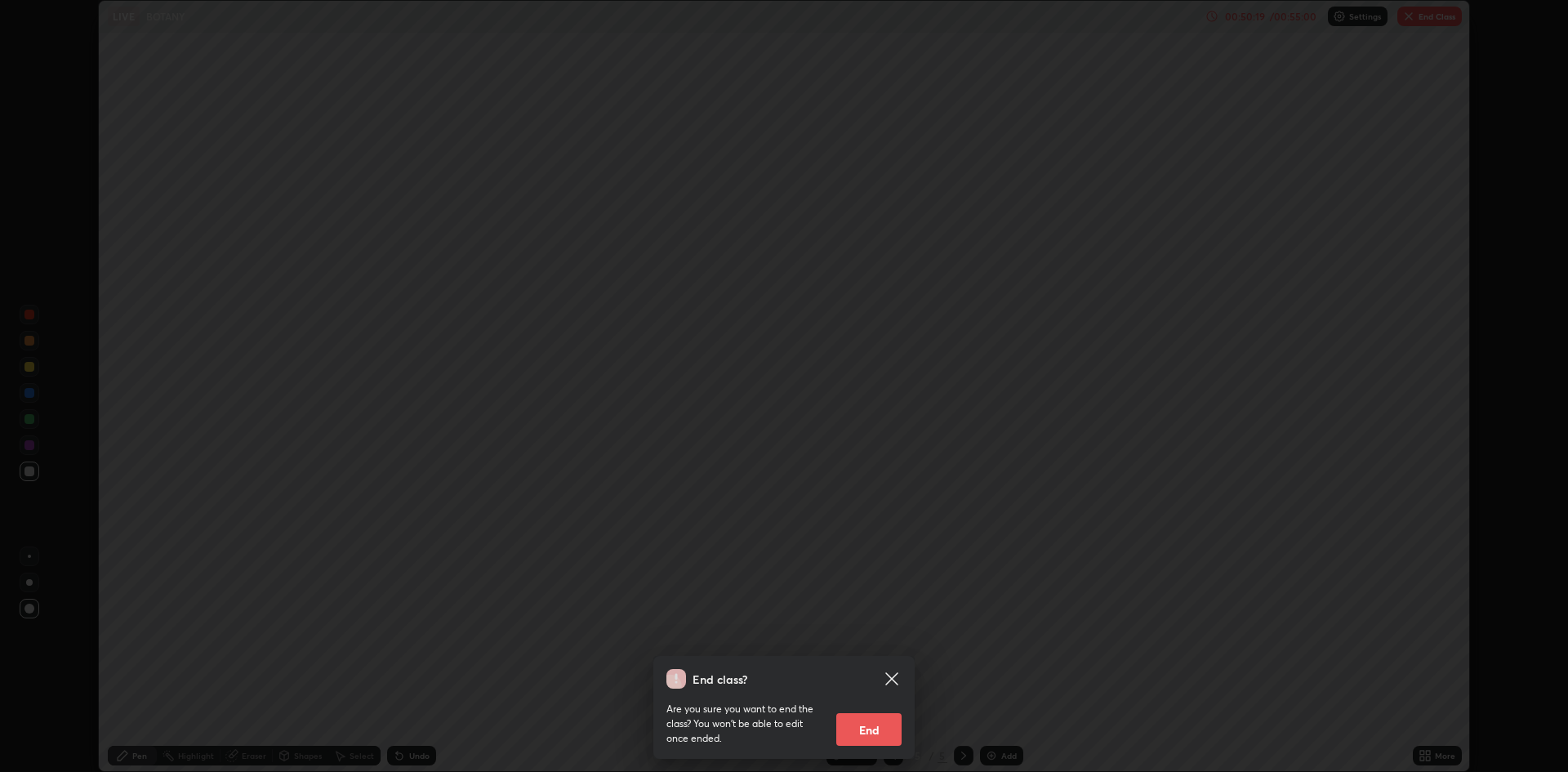
click at [884, 735] on button "End" at bounding box center [869, 729] width 65 height 33
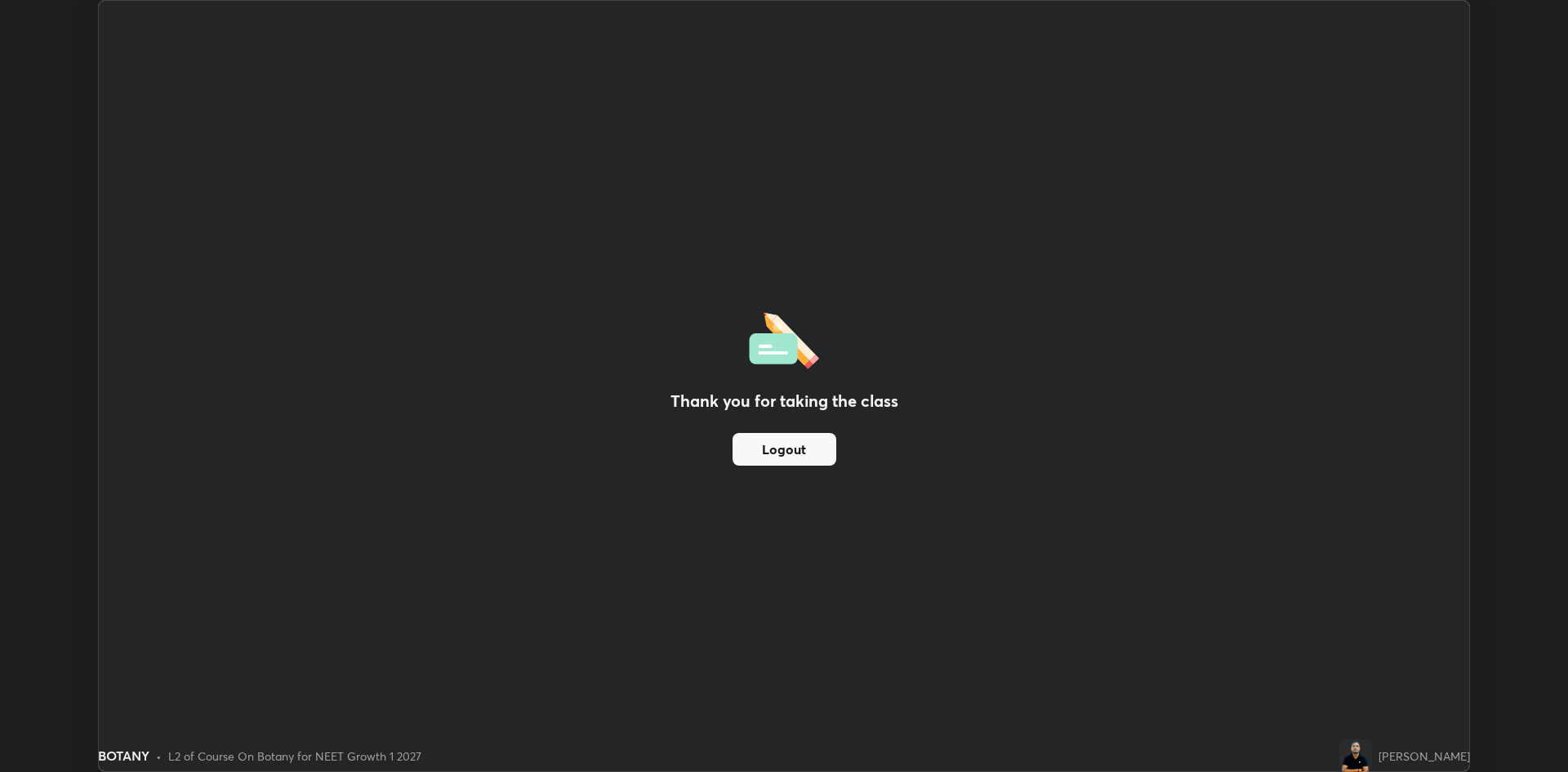
click at [771, 447] on button "Logout" at bounding box center [784, 449] width 103 height 33
